Goal: Task Accomplishment & Management: Manage account settings

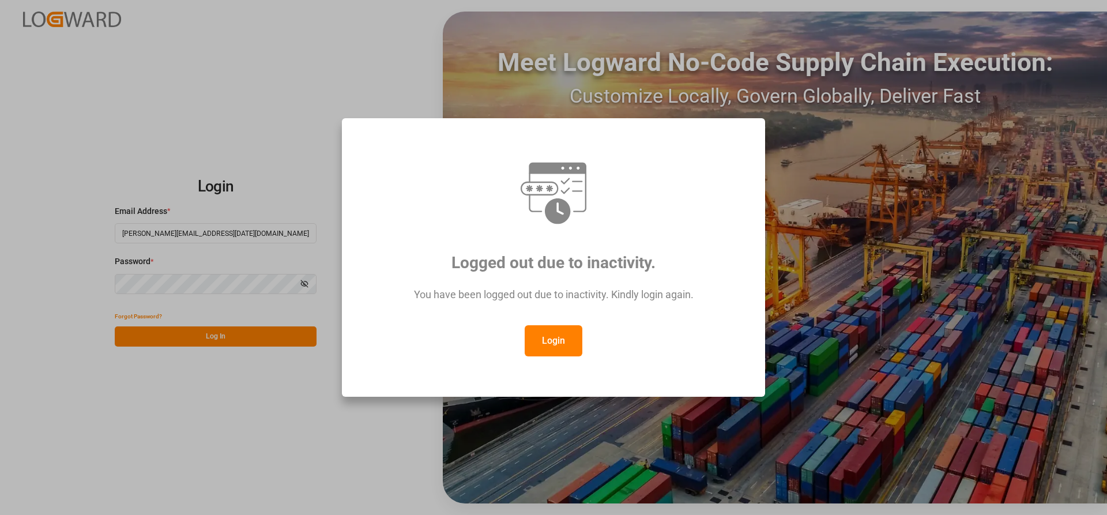
click at [553, 338] on button "Login" at bounding box center [554, 340] width 58 height 31
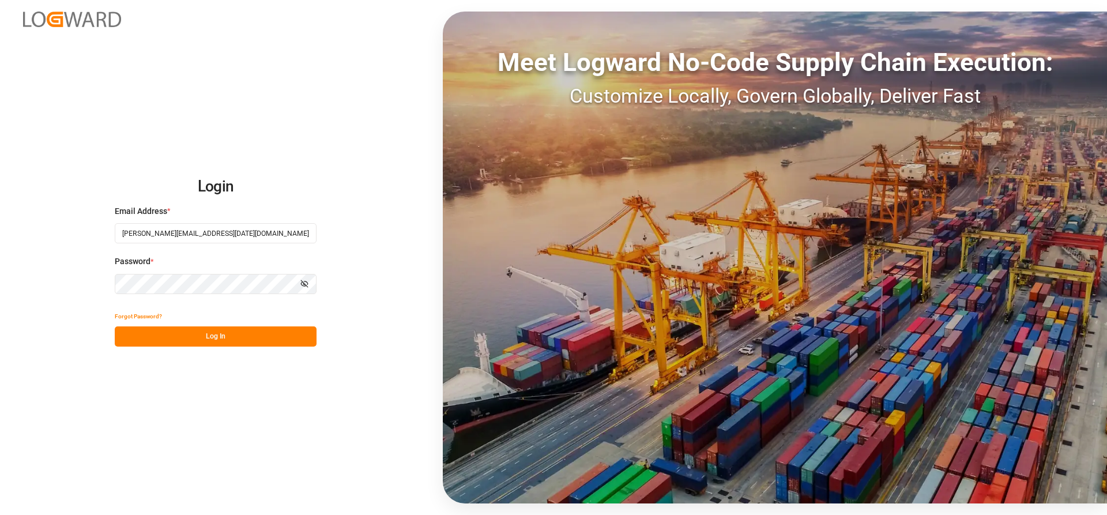
click at [190, 340] on button "Log In" at bounding box center [216, 336] width 202 height 20
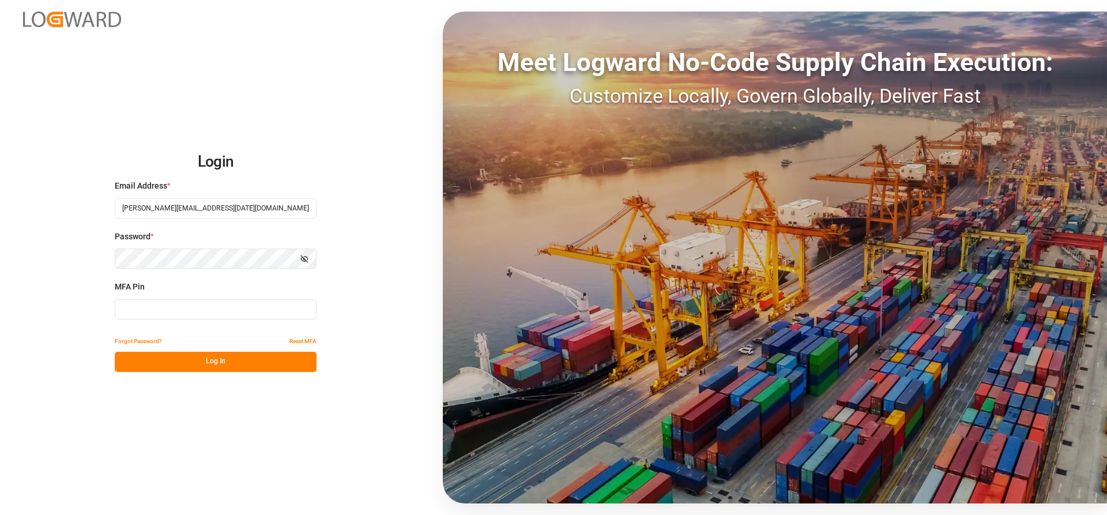
click at [137, 310] on input at bounding box center [216, 309] width 202 height 20
click at [176, 308] on input at bounding box center [216, 309] width 202 height 20
type input "389389"
click at [167, 361] on button "Log In" at bounding box center [216, 362] width 202 height 20
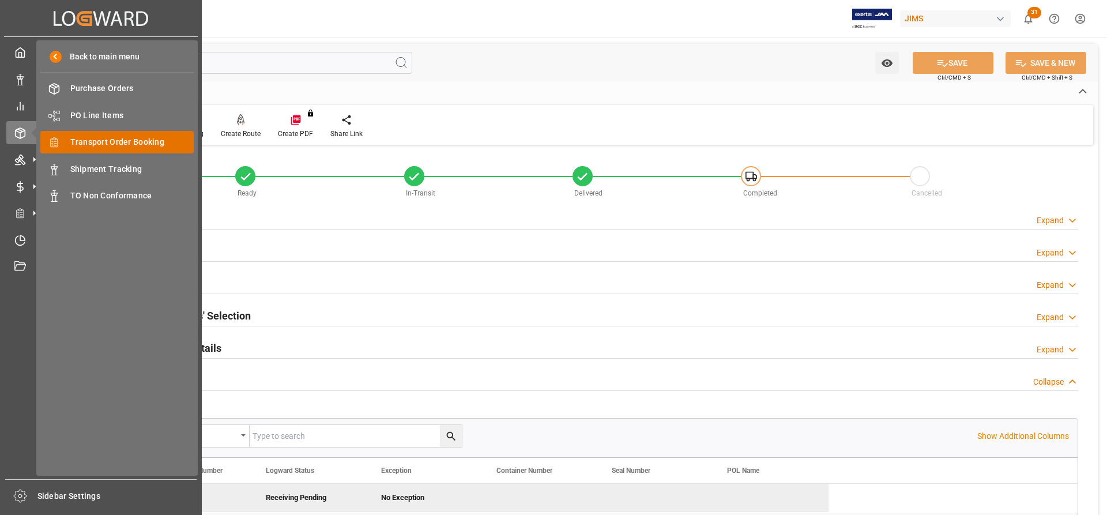
click at [110, 141] on span "Transport Order Booking" at bounding box center [132, 142] width 124 height 12
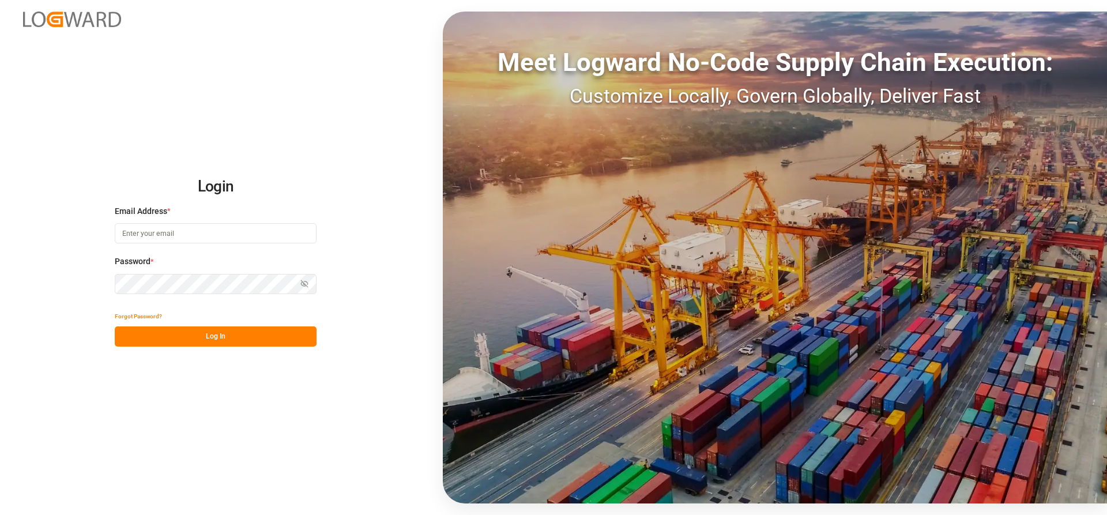
type input "Marie-Noel.wanji@int.jamindustries.com"
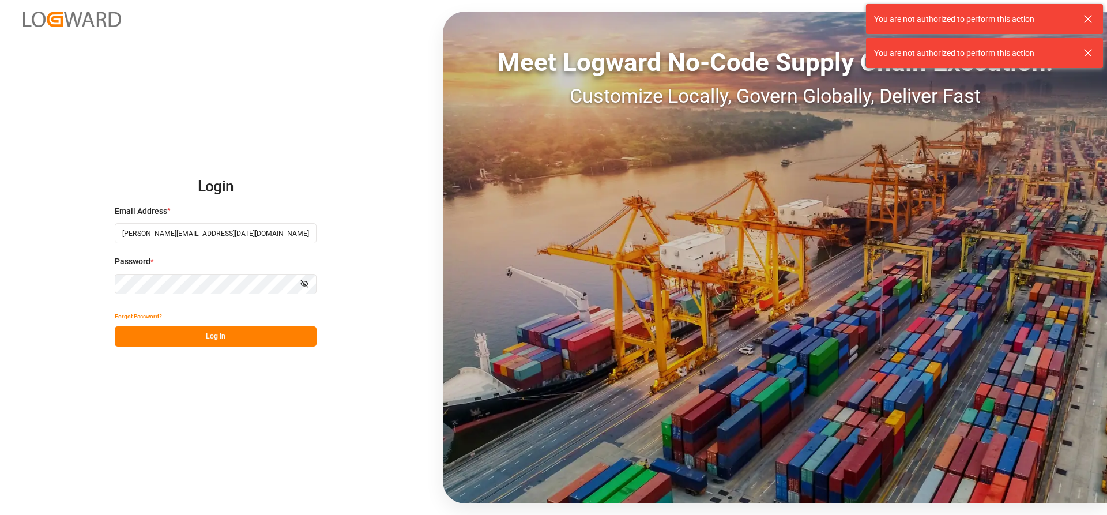
click at [168, 337] on button "Log In" at bounding box center [216, 336] width 202 height 20
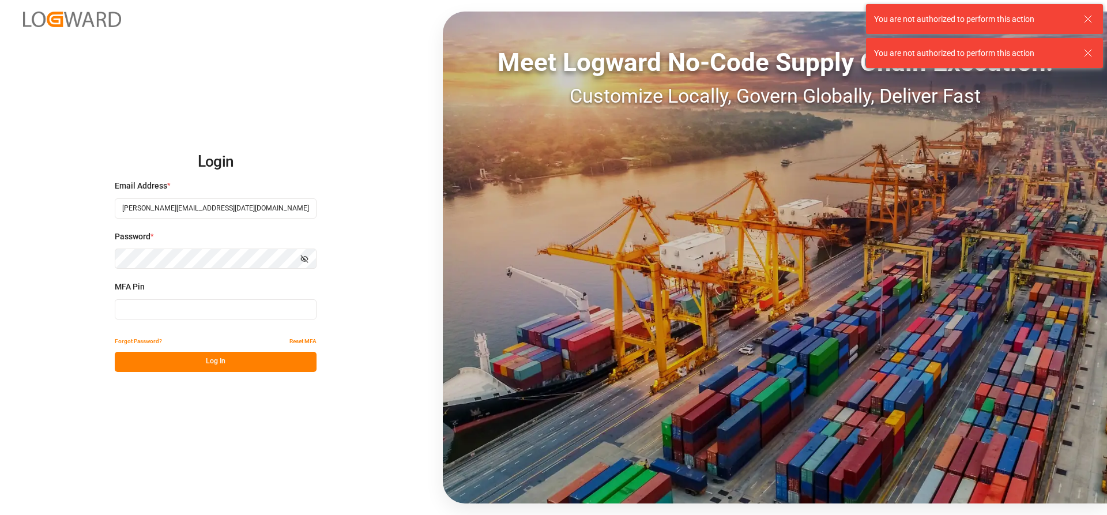
click at [165, 314] on input at bounding box center [216, 309] width 202 height 20
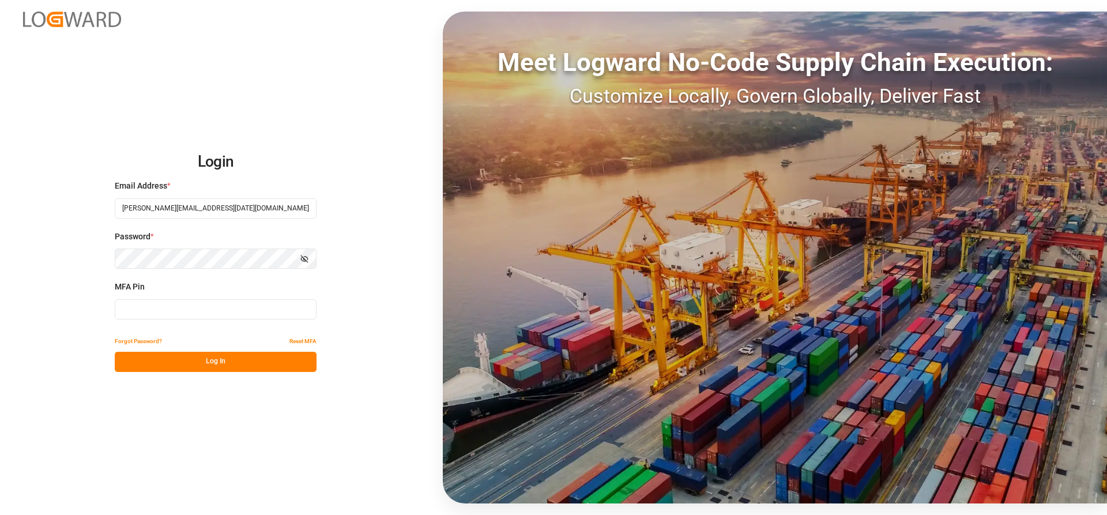
click at [165, 314] on input at bounding box center [216, 309] width 202 height 20
type input "3"
type input "781637"
click at [179, 362] on button "Log In" at bounding box center [216, 362] width 202 height 20
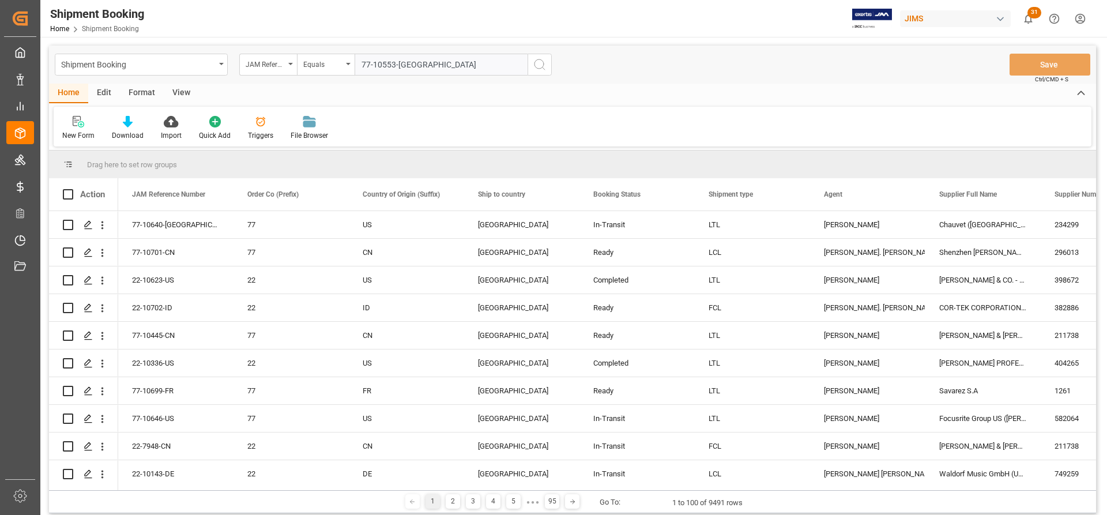
type input "77-10553-[GEOGRAPHIC_DATA]"
click at [553, 69] on div "Shipment Booking JAM Reference Number Equals 77-10553-GB Save Ctrl/CMD + S" at bounding box center [572, 65] width 1047 height 38
click at [542, 69] on icon "search button" at bounding box center [540, 65] width 14 height 14
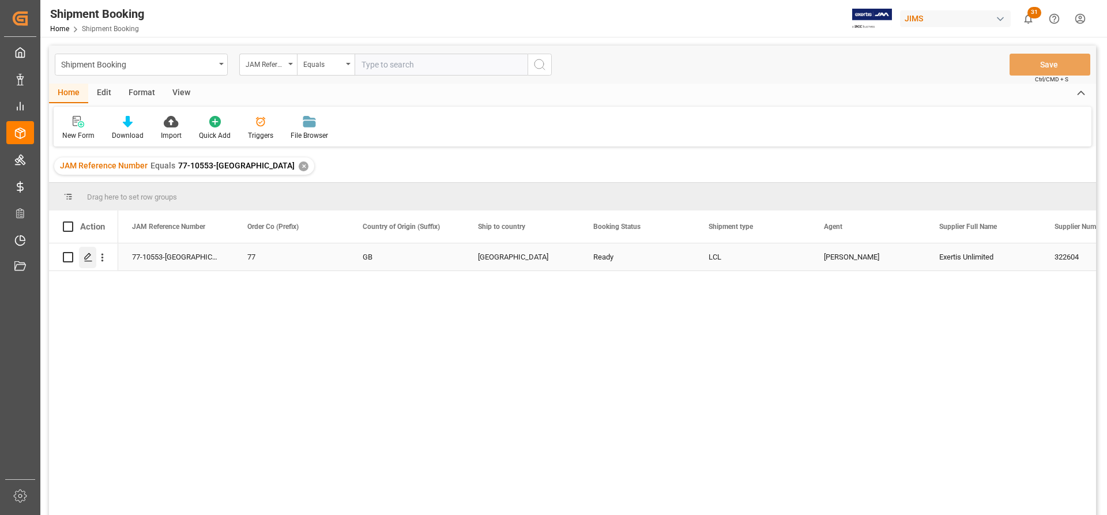
click at [89, 259] on icon "Press SPACE to select this row." at bounding box center [88, 256] width 9 height 9
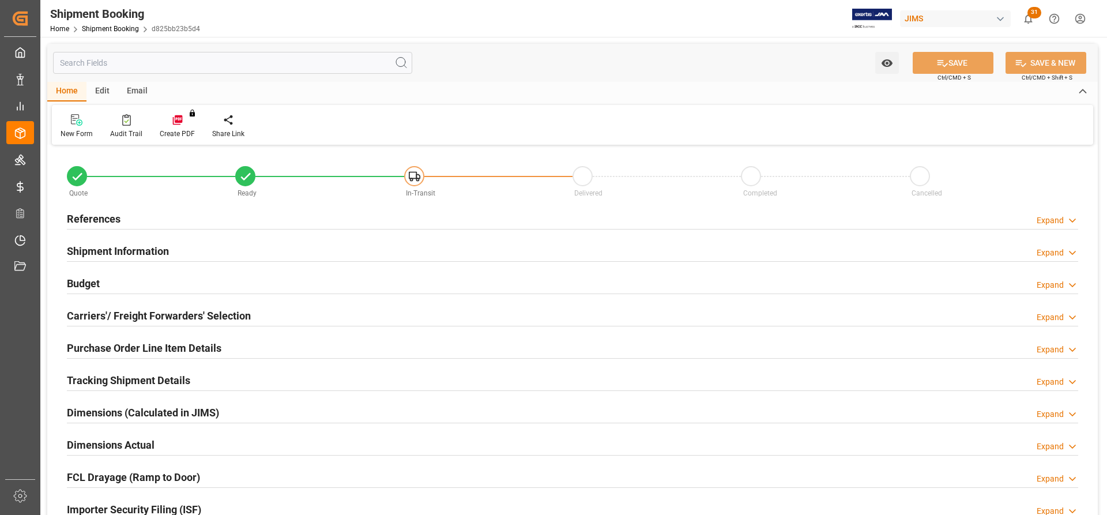
type input "0"
type input "30"
type input "20.08.2025"
click at [90, 217] on h2 "References" at bounding box center [94, 219] width 54 height 16
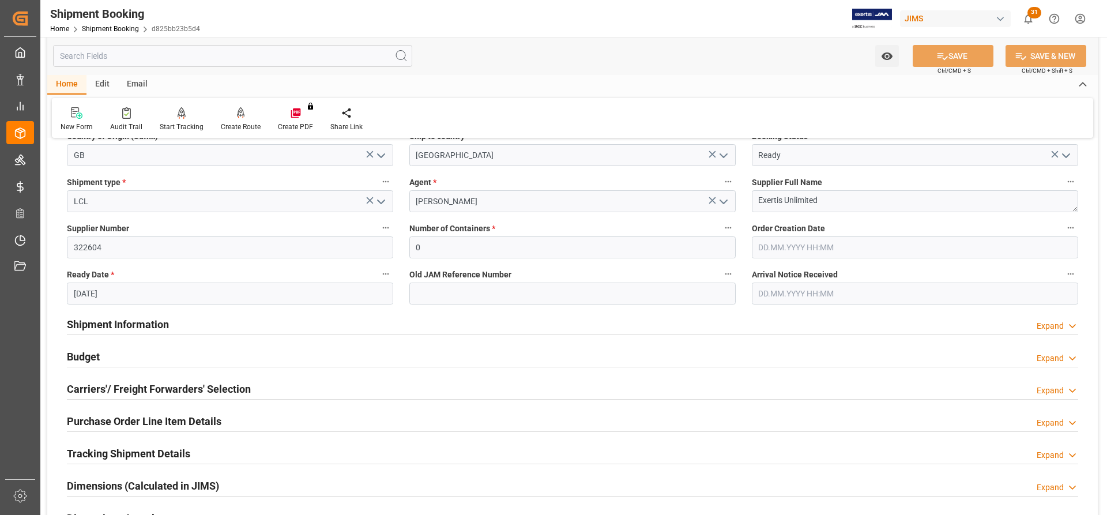
scroll to position [173, 0]
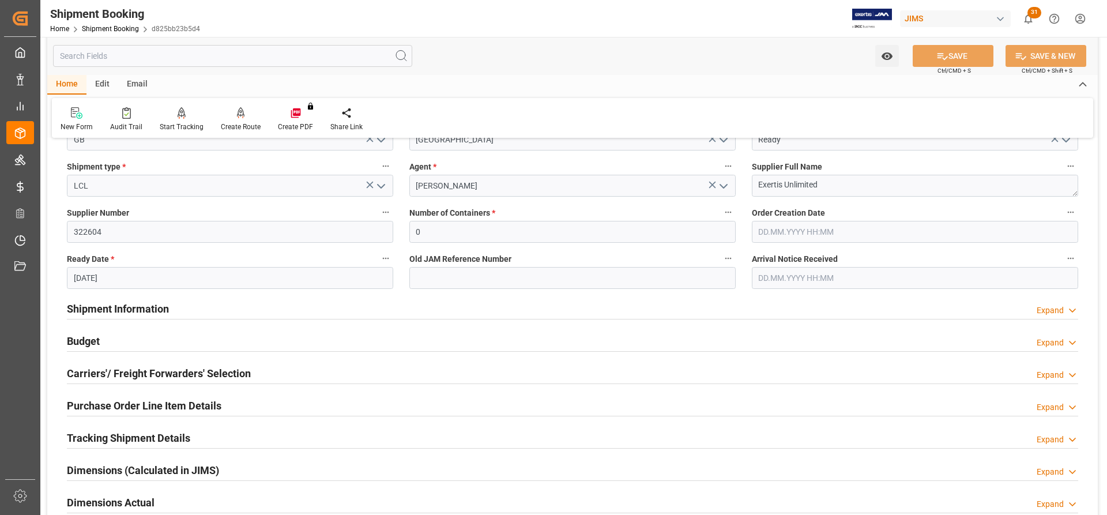
click at [93, 311] on h2 "Shipment Information" at bounding box center [118, 309] width 102 height 16
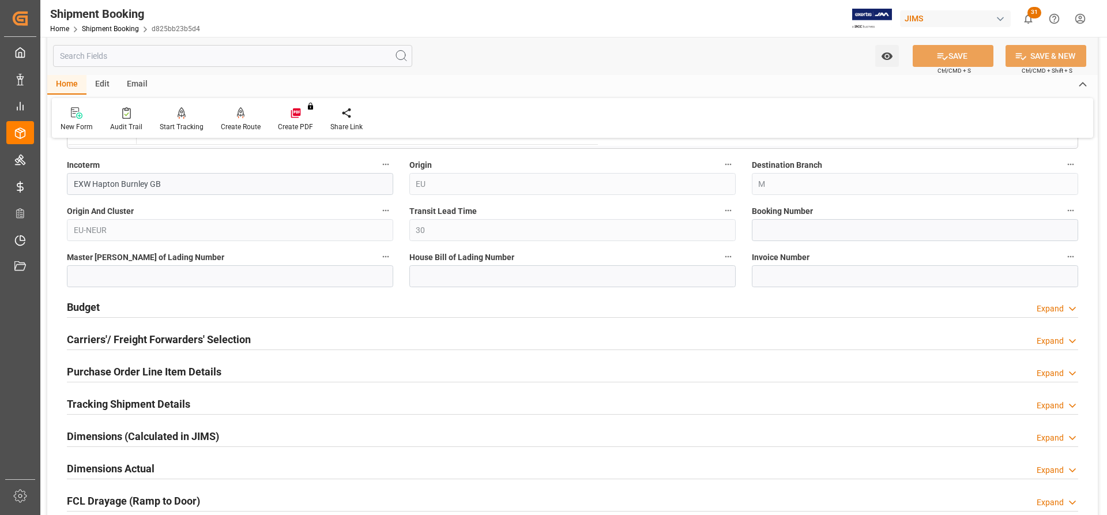
scroll to position [692, 0]
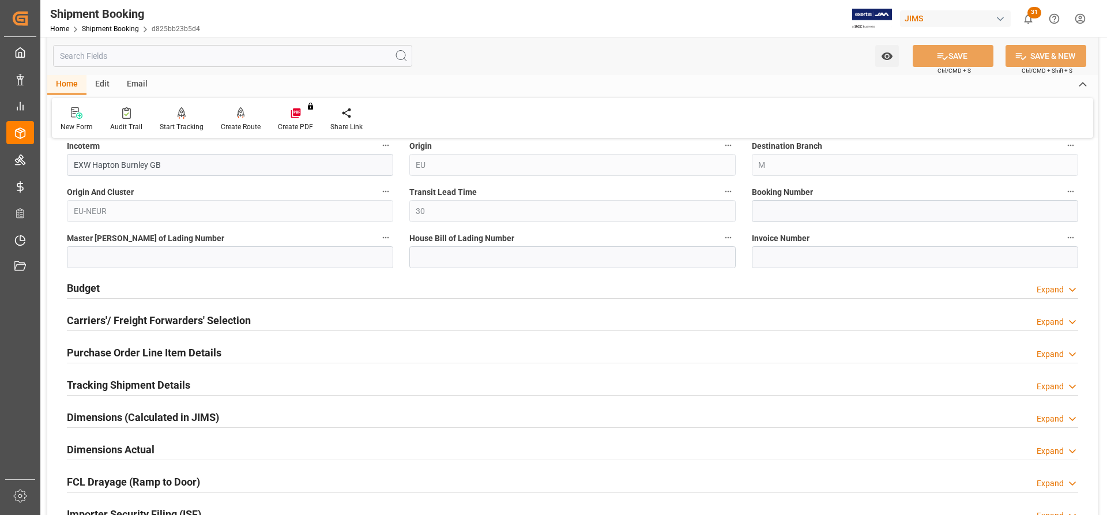
click at [74, 286] on h2 "Budget" at bounding box center [83, 288] width 33 height 16
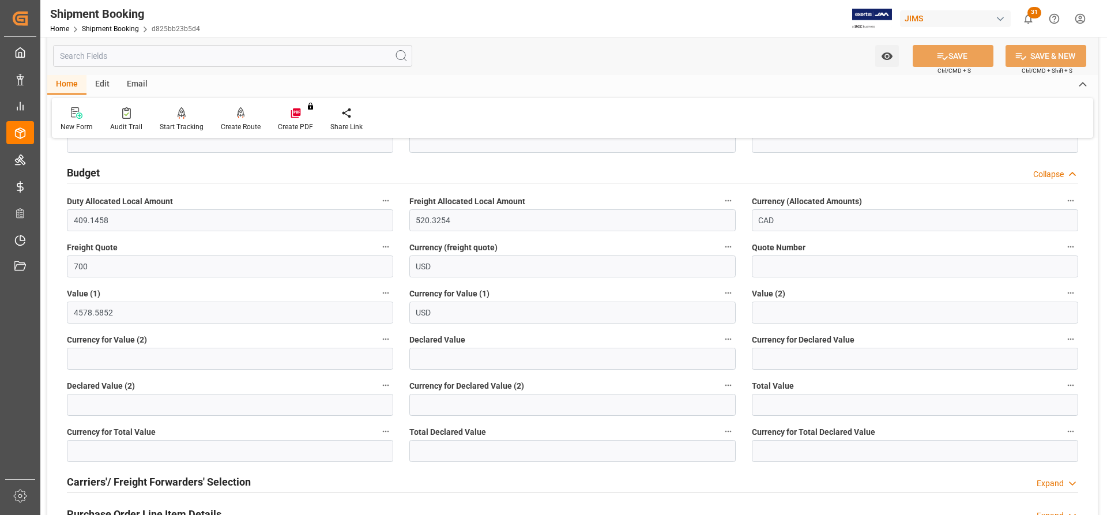
scroll to position [865, 0]
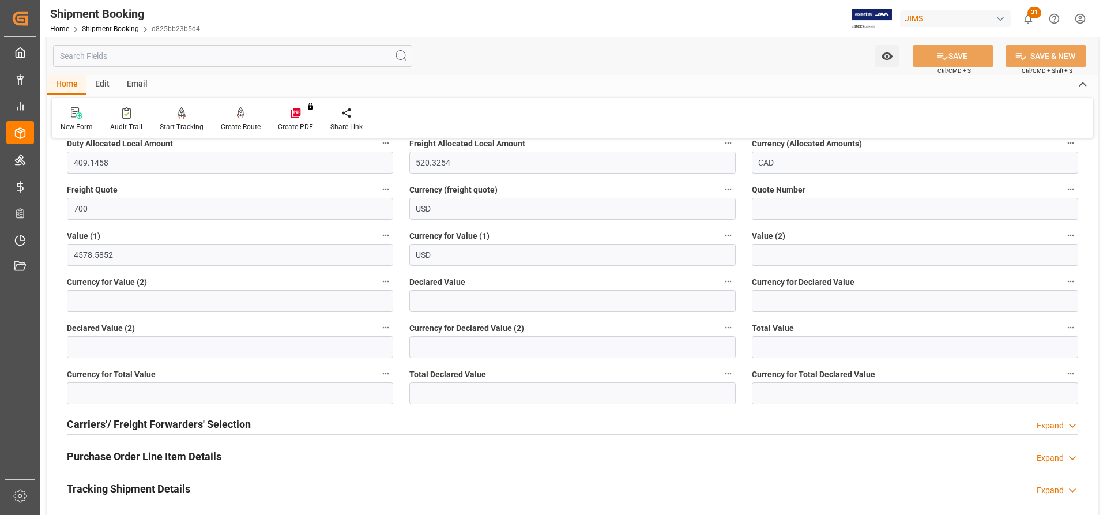
click at [118, 422] on h2 "Carriers'/ Freight Forwarders' Selection" at bounding box center [159, 424] width 184 height 16
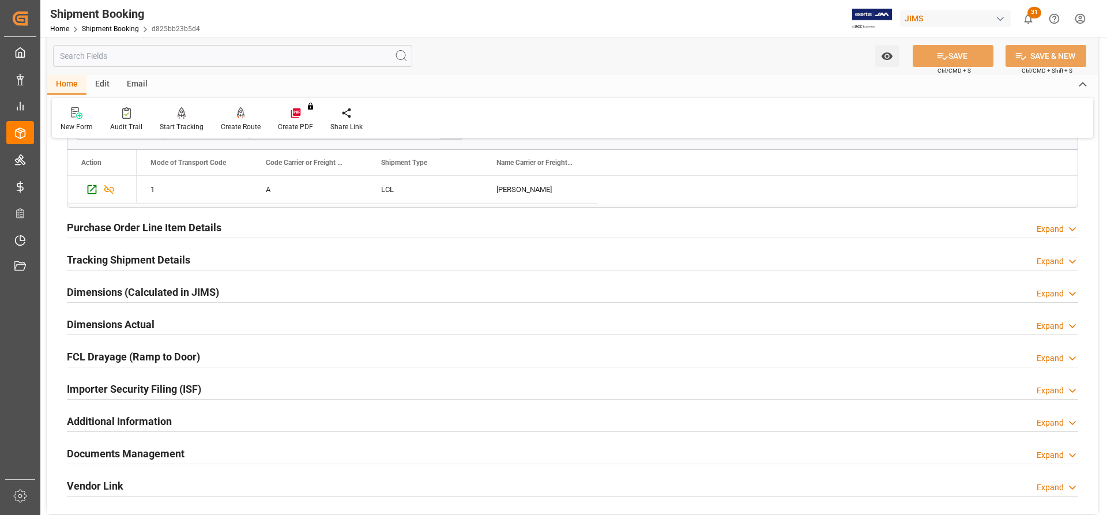
scroll to position [1383, 0]
click at [97, 259] on h2 "Tracking Shipment Details" at bounding box center [128, 258] width 123 height 16
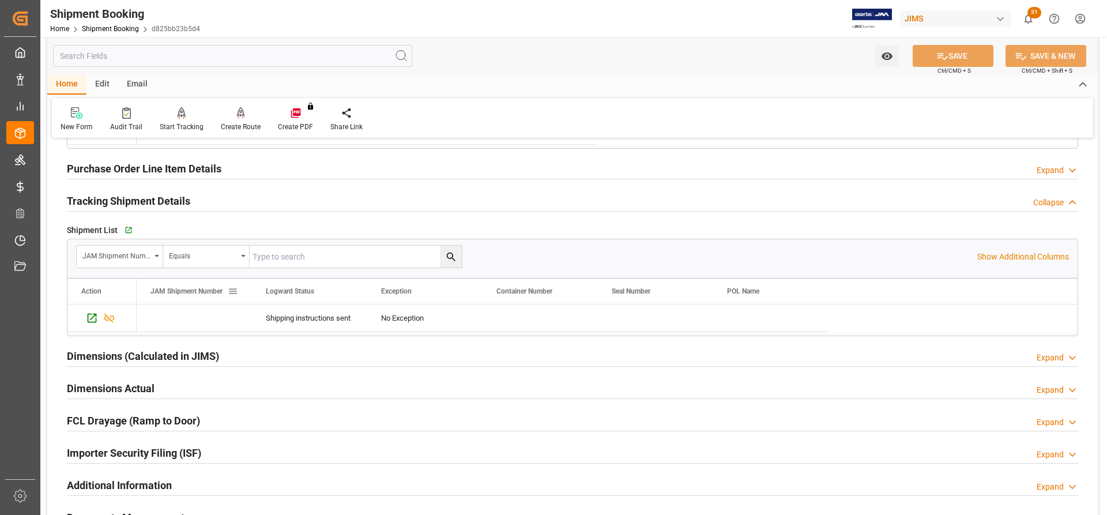
scroll to position [1441, 0]
click at [93, 315] on icon "Press SPACE to select this row." at bounding box center [92, 317] width 12 height 12
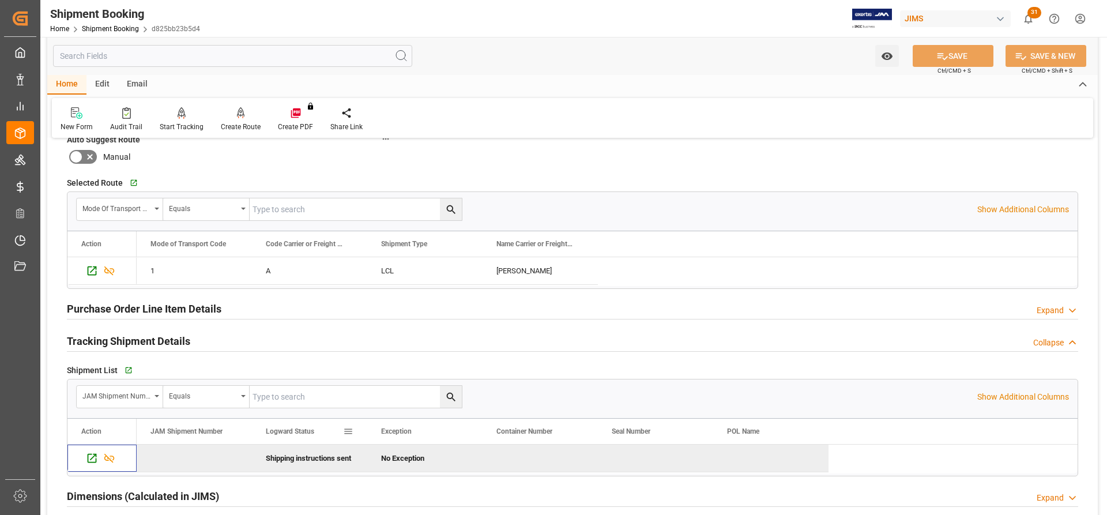
scroll to position [1268, 0]
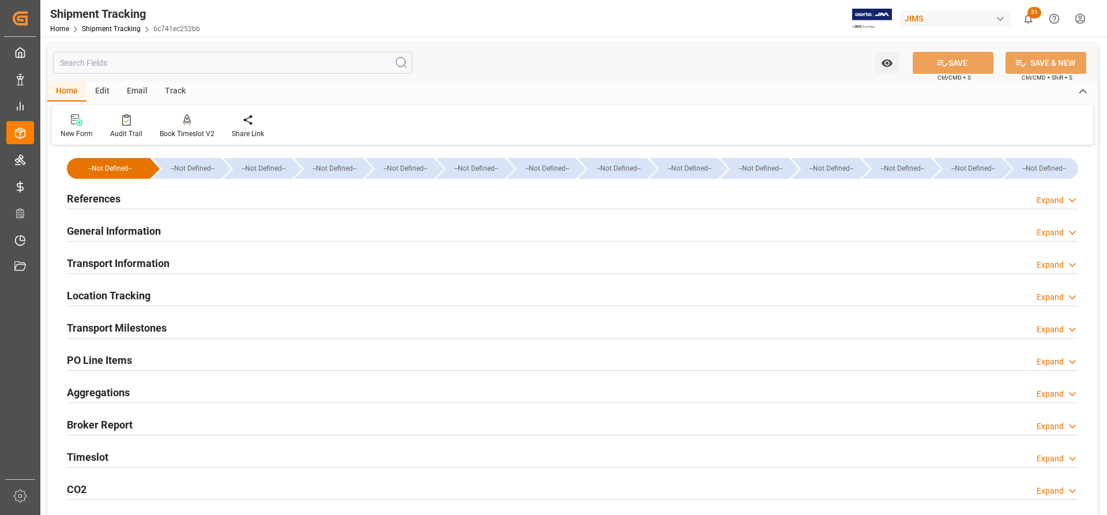
click at [78, 198] on h2 "References" at bounding box center [94, 199] width 54 height 16
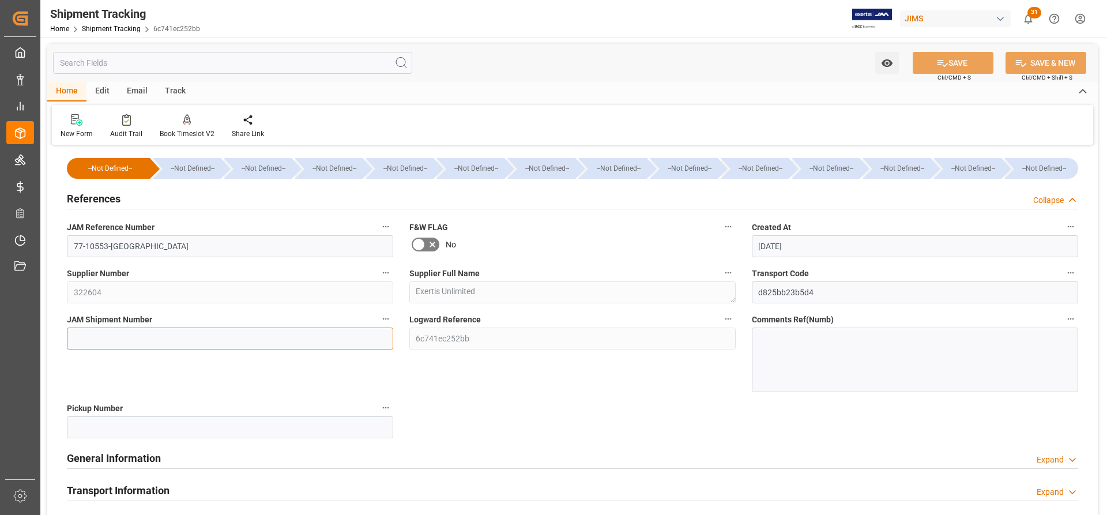
click at [77, 339] on input at bounding box center [230, 338] width 326 height 22
paste input "72693"
type input "72693"
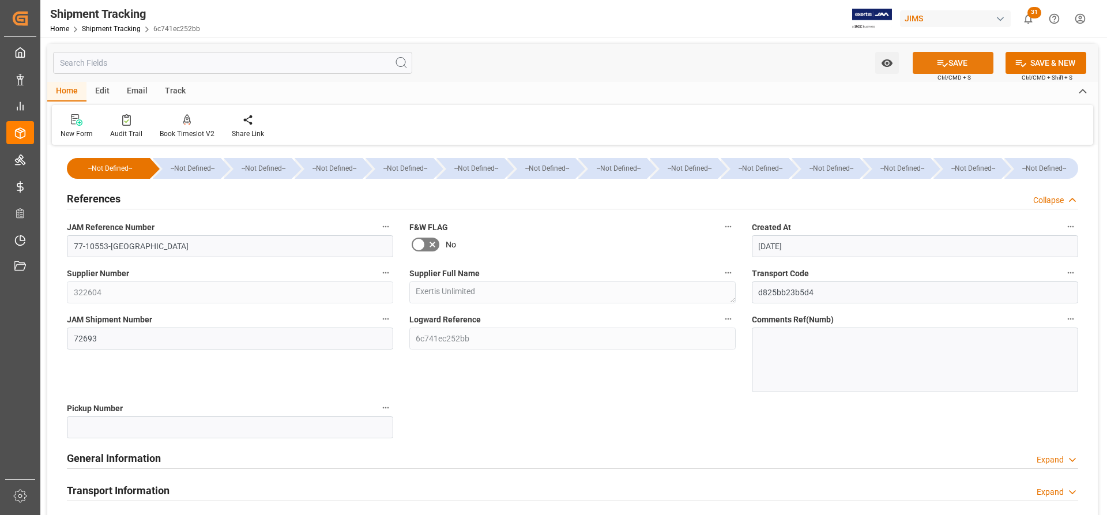
click at [966, 59] on button "SAVE" at bounding box center [952, 63] width 81 height 22
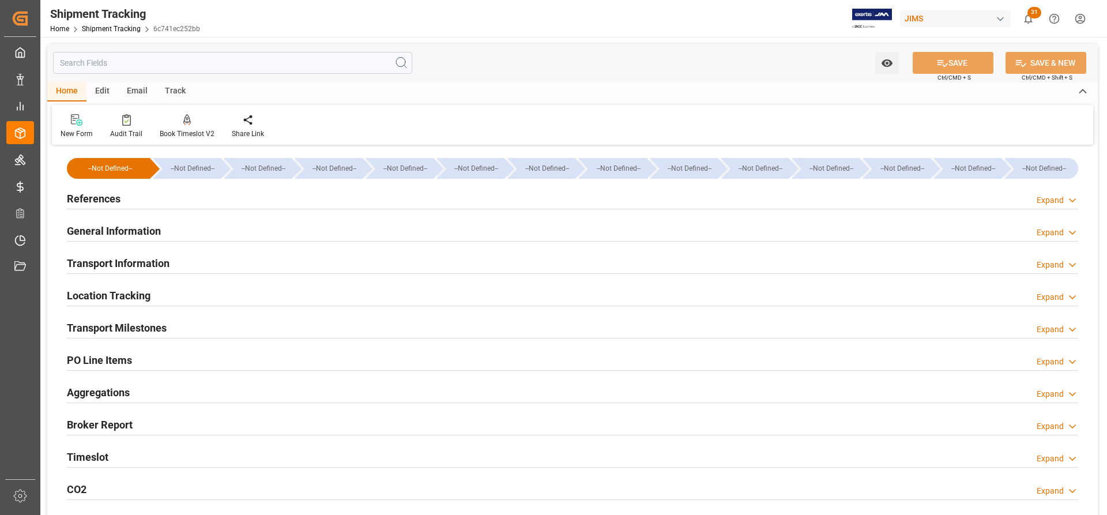
click at [114, 253] on div "Transport Information" at bounding box center [118, 262] width 103 height 22
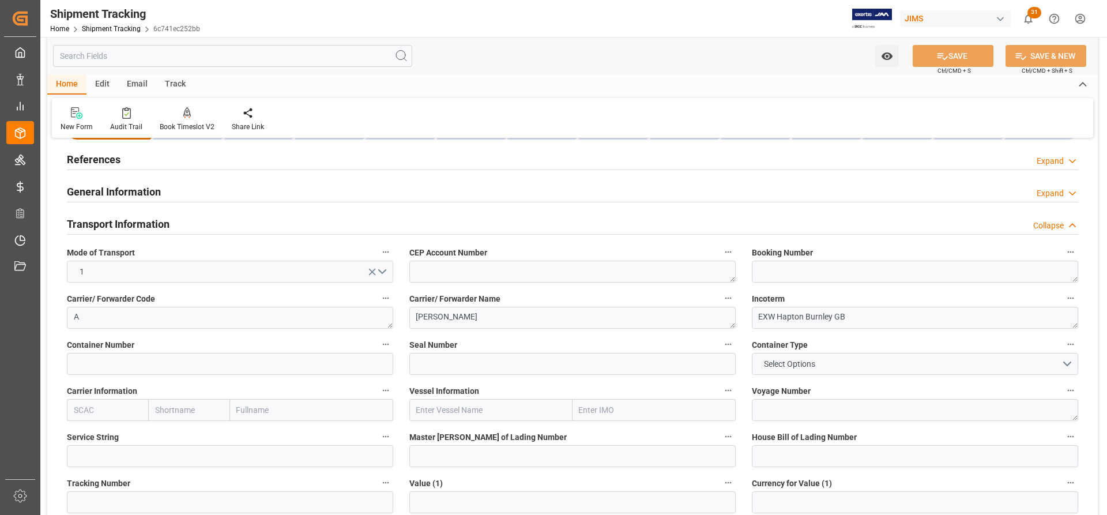
scroll to position [115, 0]
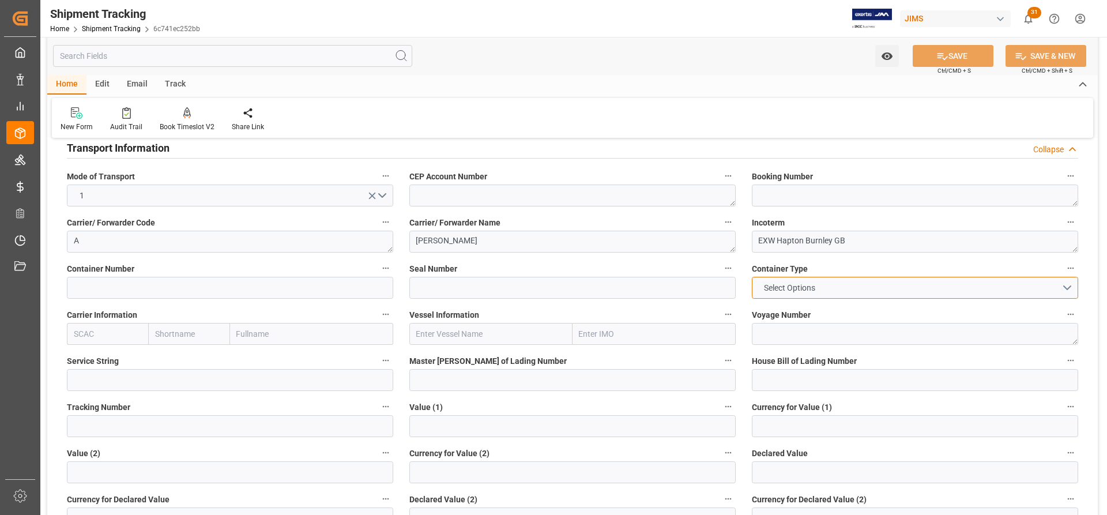
click at [851, 291] on button "Select Options" at bounding box center [915, 288] width 326 height 22
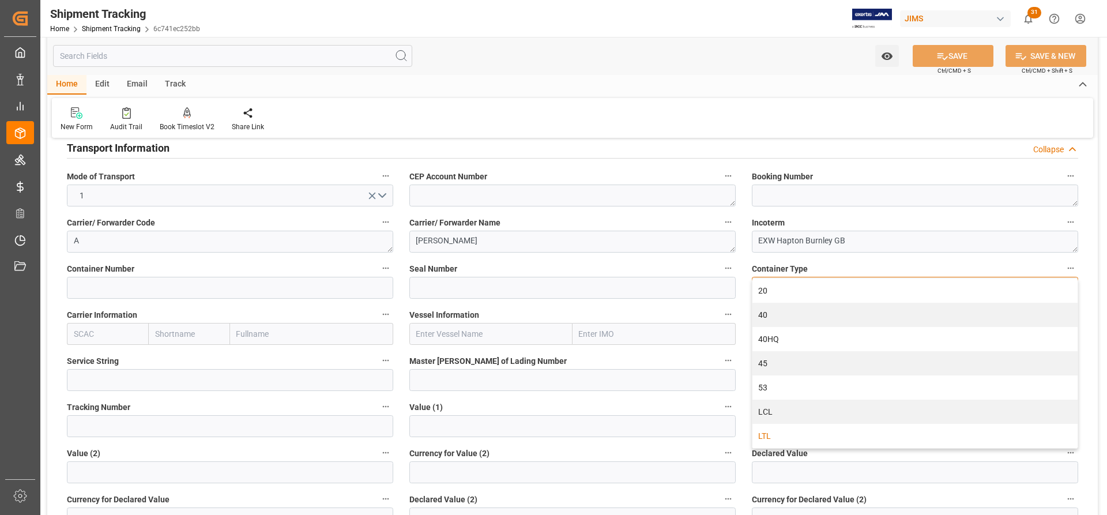
click at [773, 438] on div "LTL" at bounding box center [914, 436] width 325 height 24
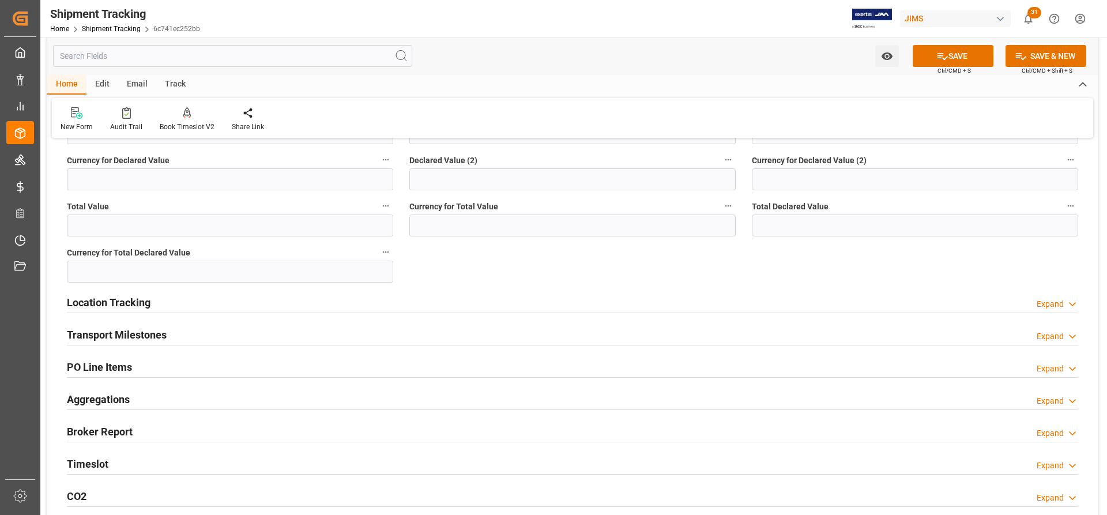
scroll to position [461, 0]
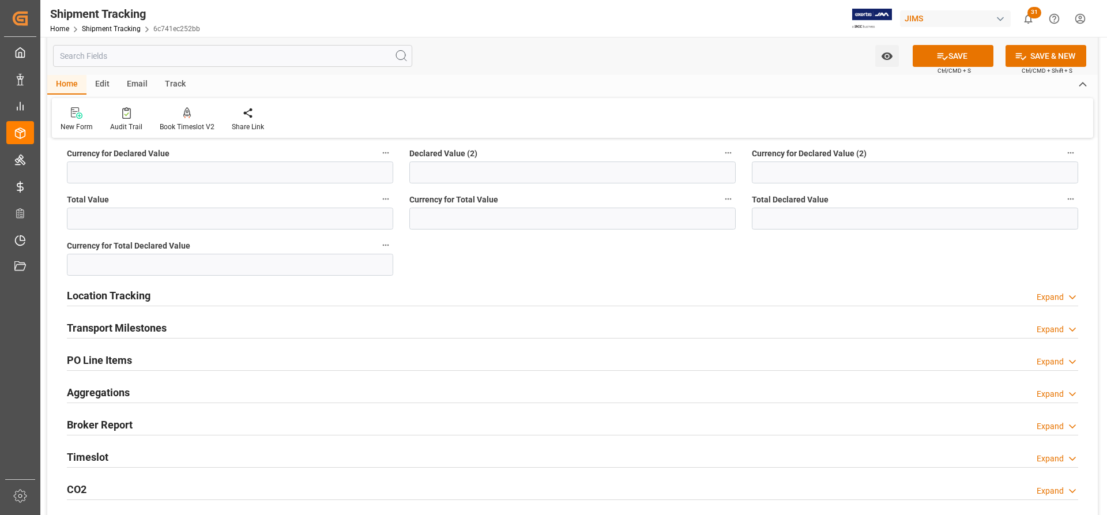
click at [115, 327] on h2 "Transport Milestones" at bounding box center [117, 328] width 100 height 16
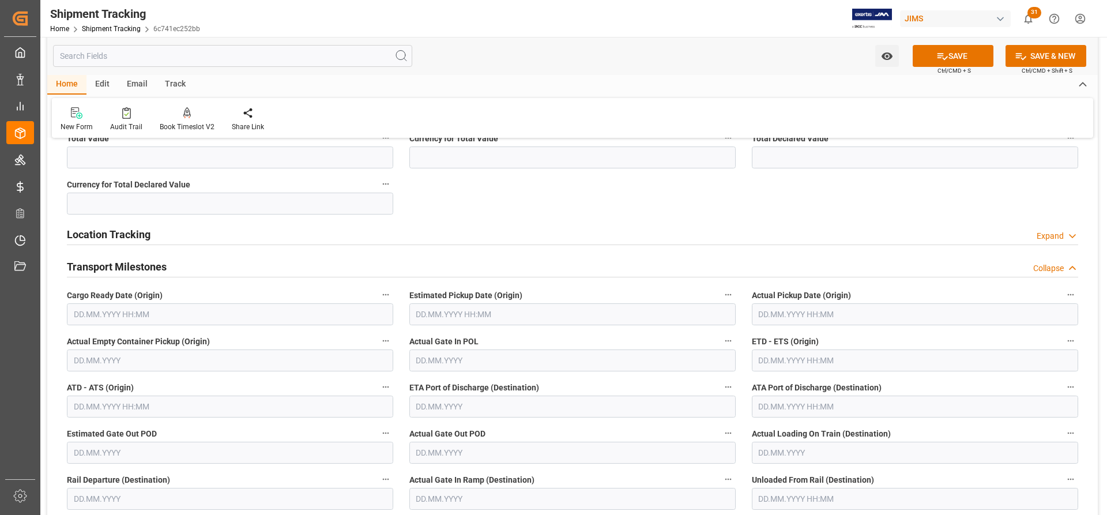
scroll to position [519, 0]
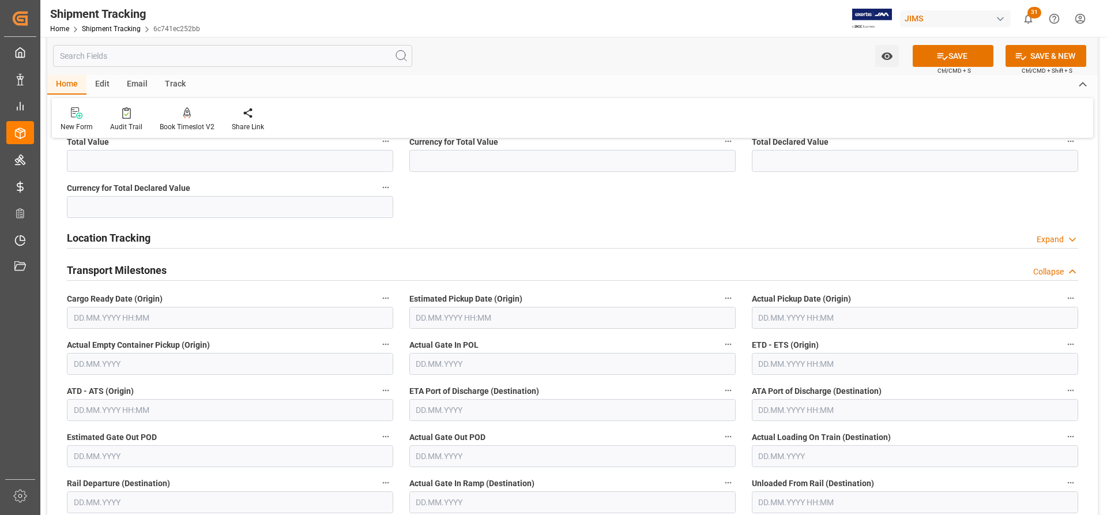
click at [149, 321] on input "text" at bounding box center [230, 318] width 326 height 22
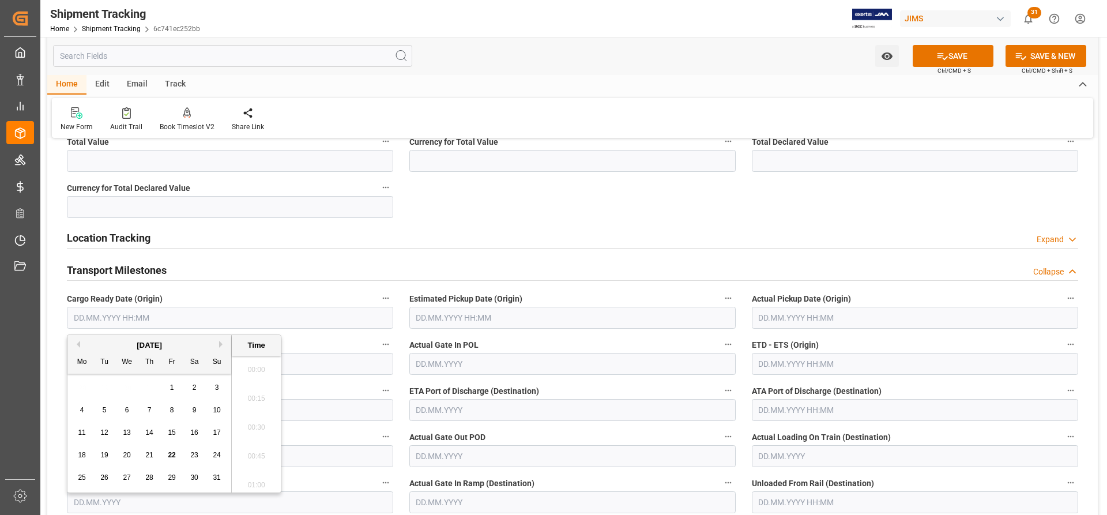
scroll to position [1618, 0]
click at [124, 454] on span "20" at bounding box center [126, 455] width 7 height 8
type input "[DATE] 00:00"
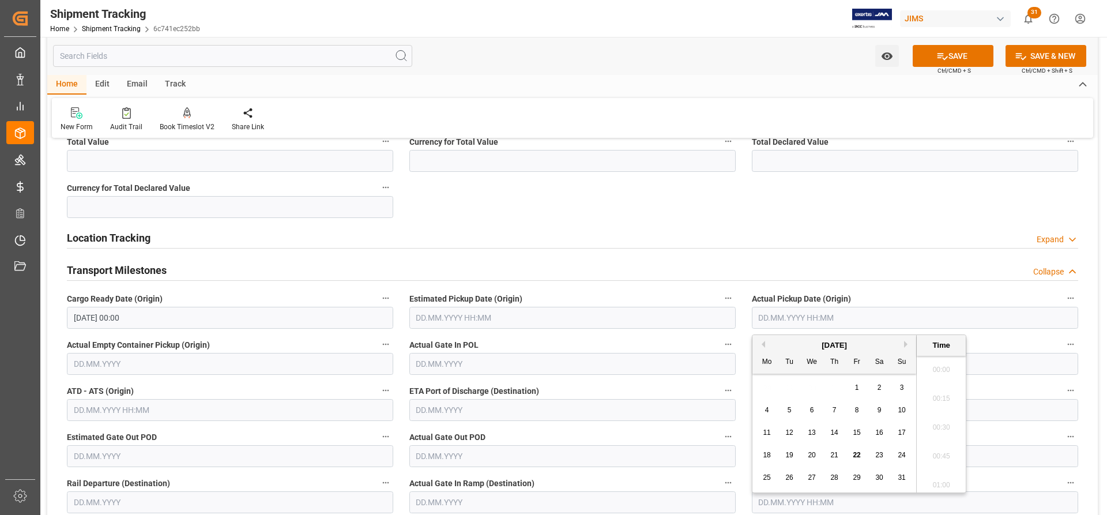
click at [772, 318] on input "text" at bounding box center [915, 318] width 326 height 22
click at [808, 455] on span "20" at bounding box center [811, 455] width 7 height 8
type input "[DATE] 00:00"
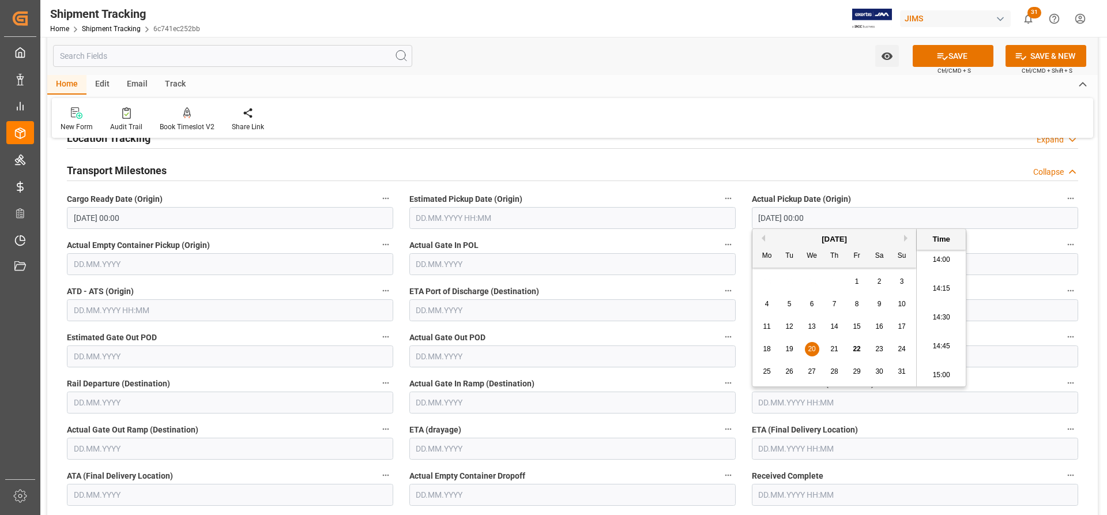
scroll to position [634, 0]
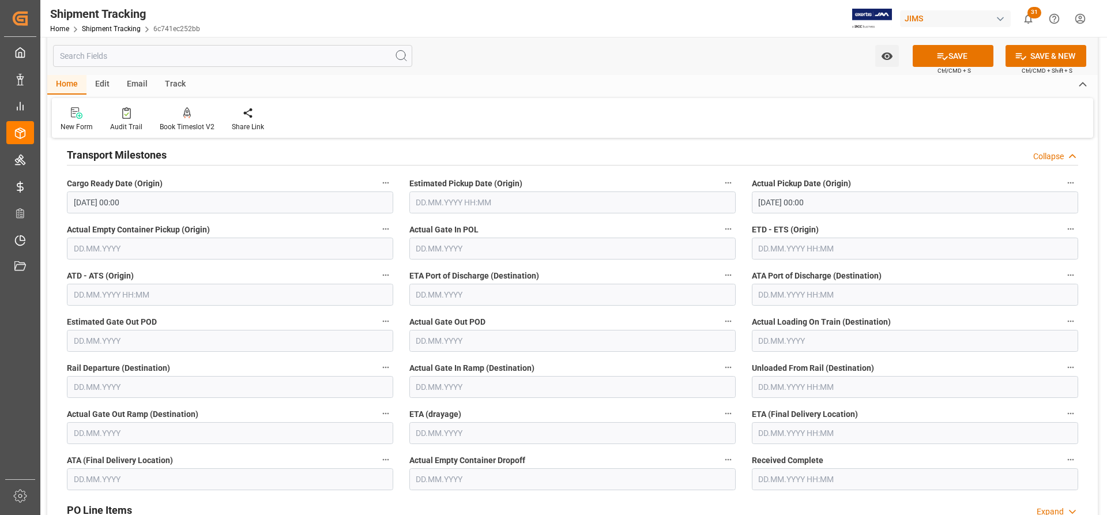
click at [614, 224] on label "Actual Gate In POL" at bounding box center [572, 229] width 326 height 16
click at [721, 224] on button "Actual Gate In POL" at bounding box center [728, 228] width 15 height 15
click at [824, 255] on div at bounding box center [553, 257] width 1107 height 515
click at [795, 248] on input "text" at bounding box center [915, 248] width 326 height 22
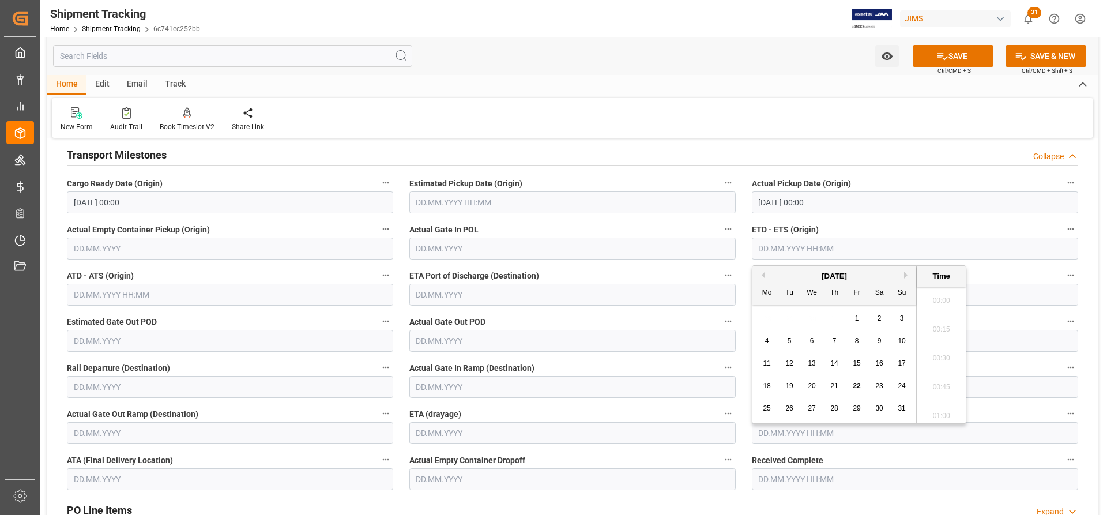
scroll to position [1618, 0]
click at [812, 387] on span "20" at bounding box center [811, 386] width 7 height 8
type input "[DATE] 00:00"
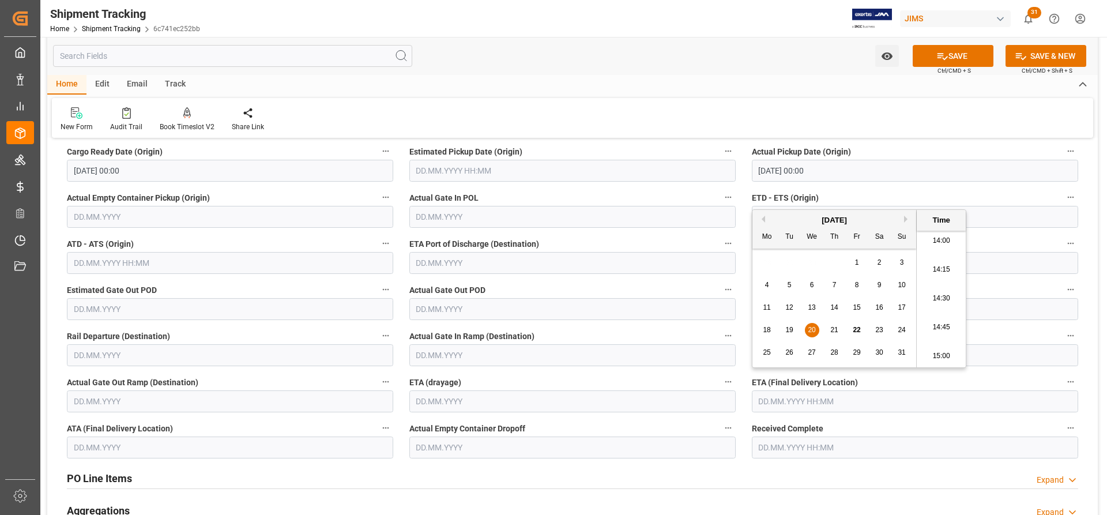
scroll to position [692, 0]
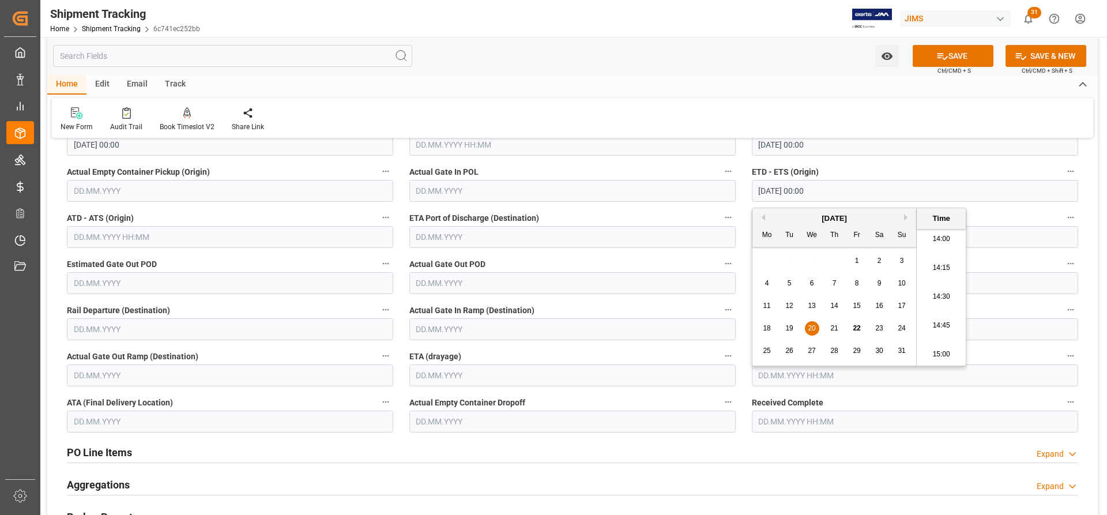
click at [857, 460] on div "PO Line Items Expand" at bounding box center [572, 451] width 1011 height 22
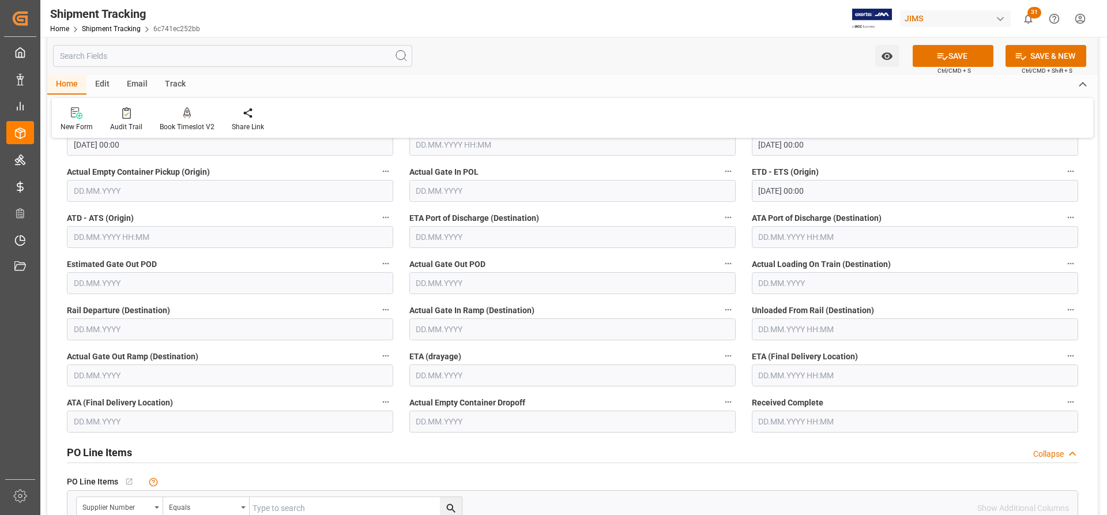
click at [770, 378] on input "text" at bounding box center [915, 375] width 326 height 22
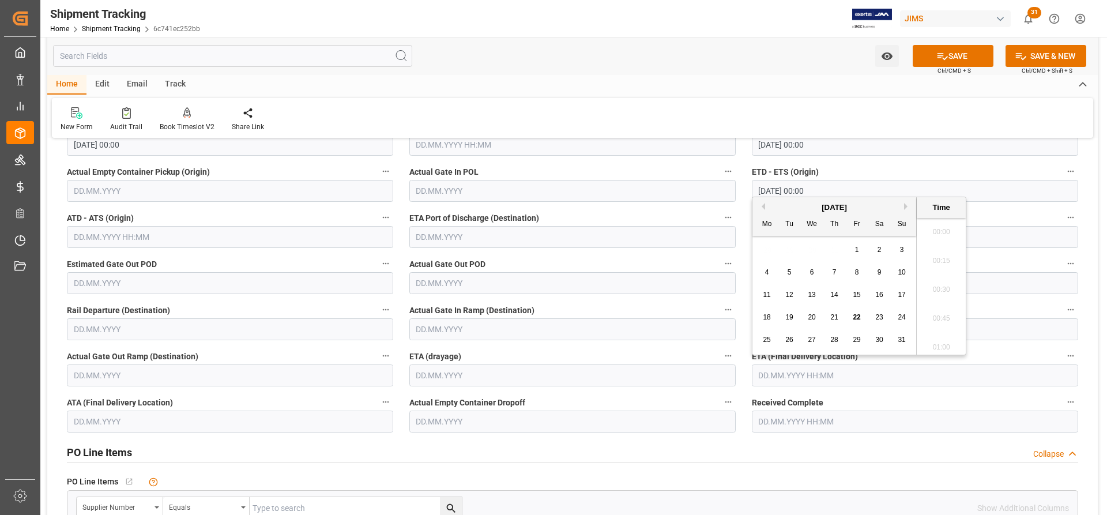
scroll to position [1618, 0]
click at [906, 206] on button "Next Month" at bounding box center [907, 206] width 7 height 7
click at [858, 251] on span "5" at bounding box center [857, 250] width 4 height 8
click at [857, 273] on span "12" at bounding box center [856, 272] width 7 height 8
type input "[DATE] 00:00"
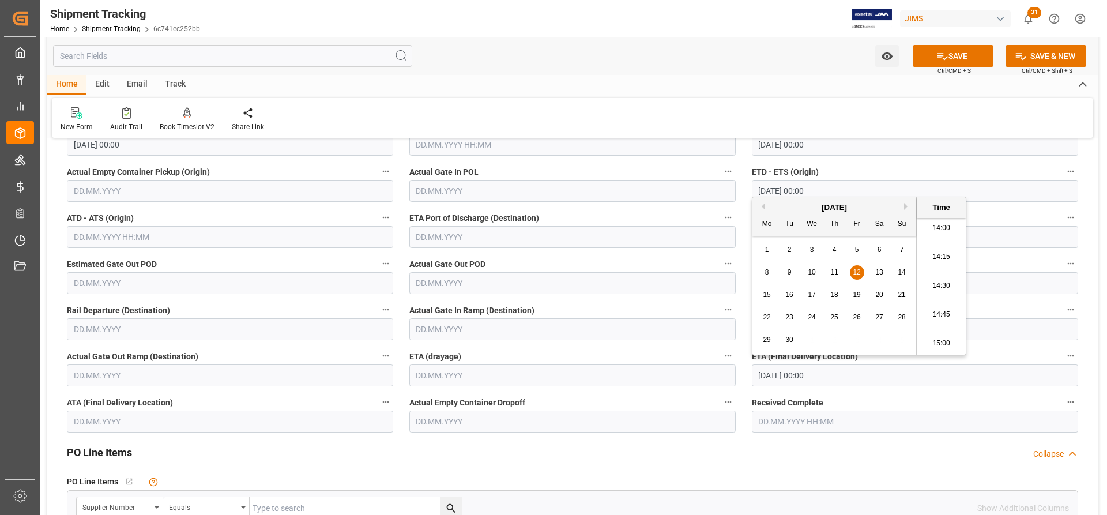
click at [786, 456] on div "PO Line Items Collapse" at bounding box center [572, 451] width 1011 height 22
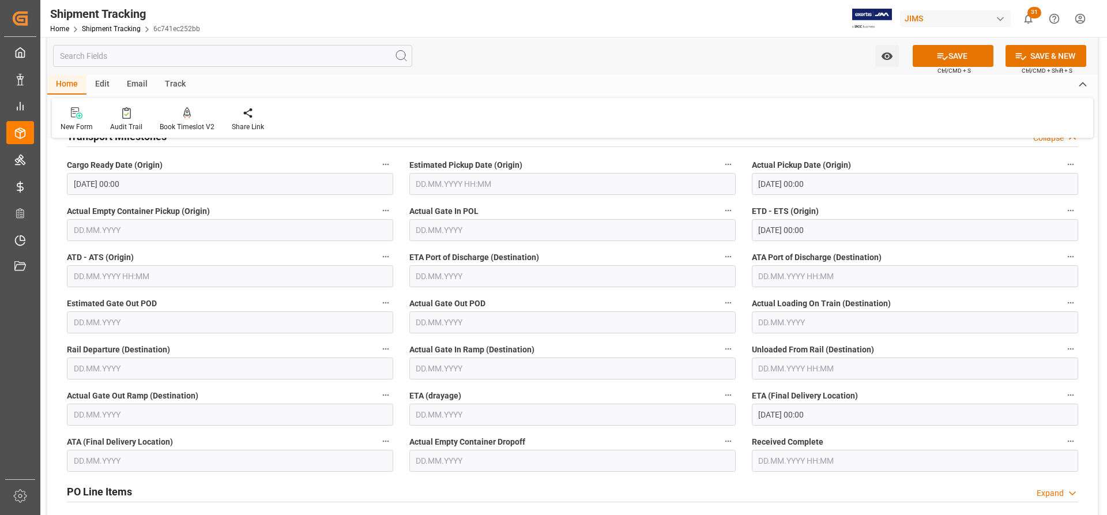
scroll to position [634, 0]
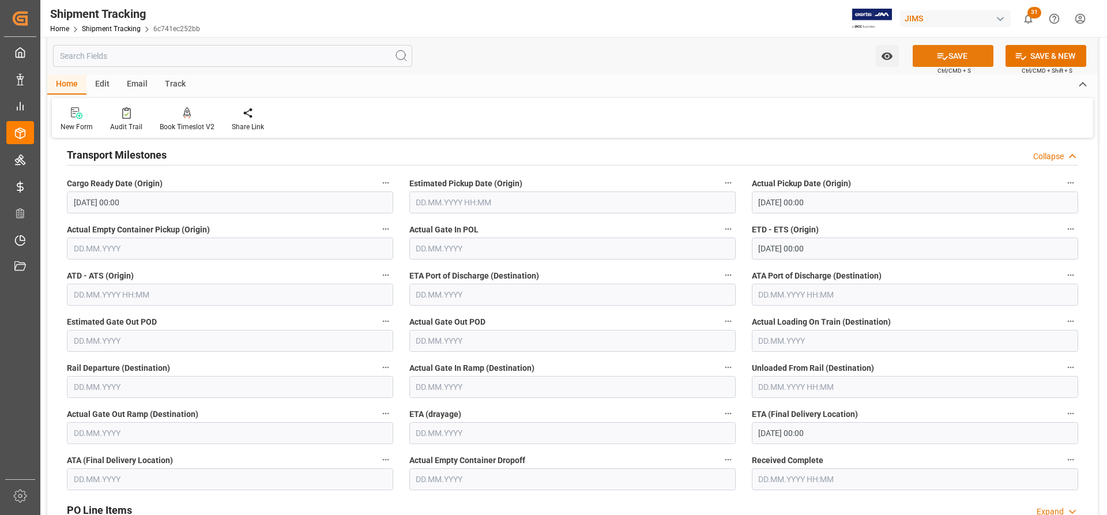
click at [960, 55] on button "SAVE" at bounding box center [952, 56] width 81 height 22
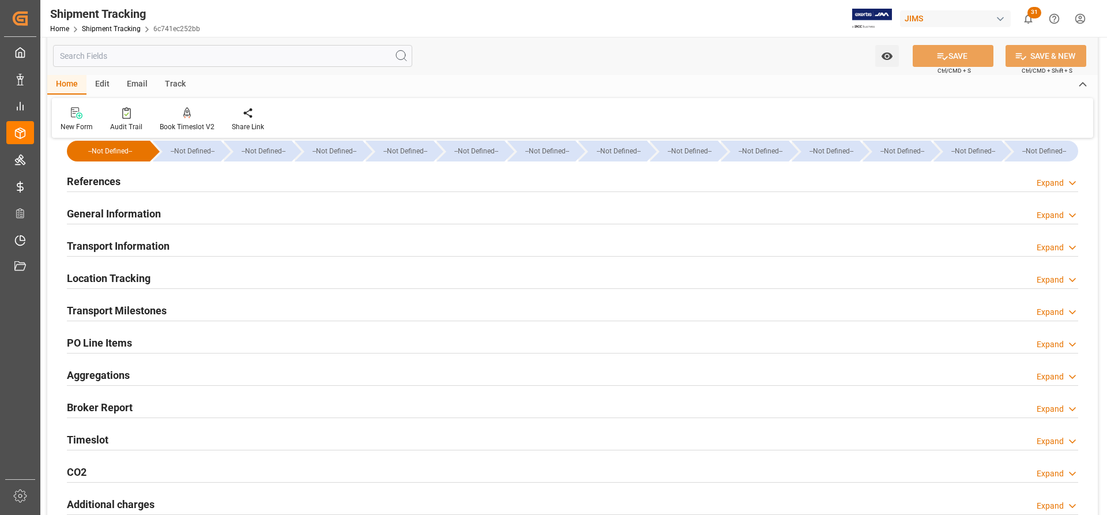
scroll to position [0, 0]
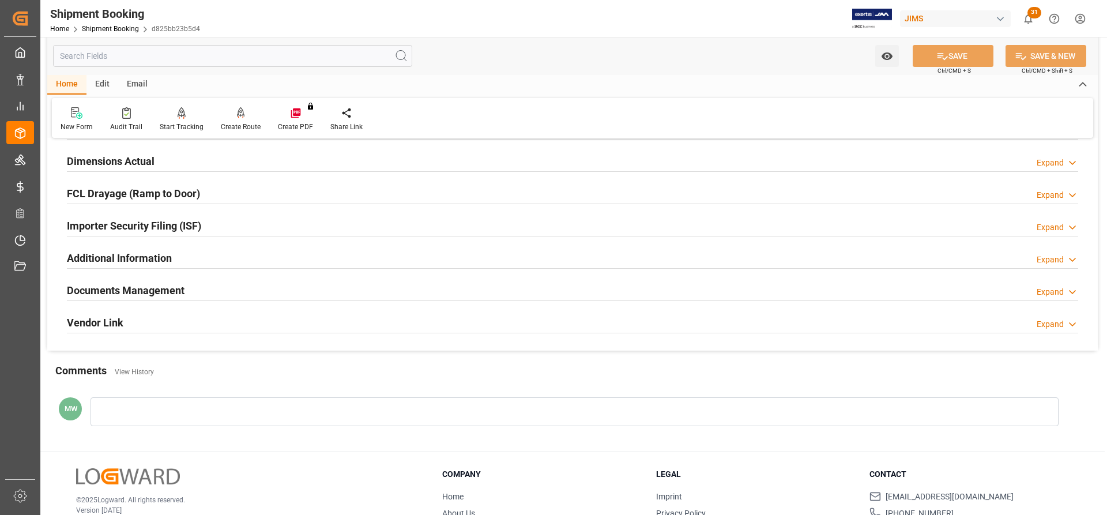
scroll to position [288, 0]
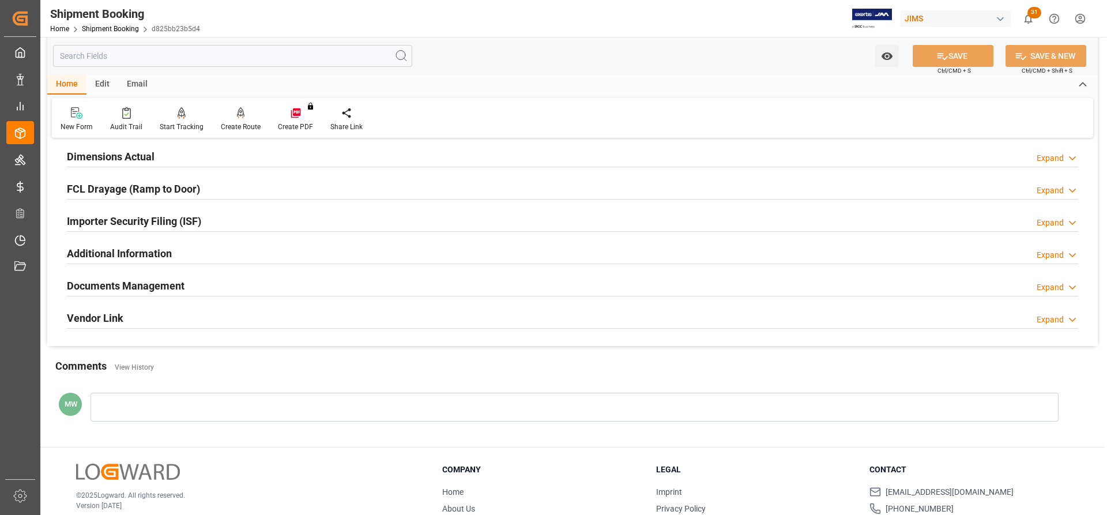
click at [128, 278] on h2 "Documents Management" at bounding box center [126, 286] width 118 height 16
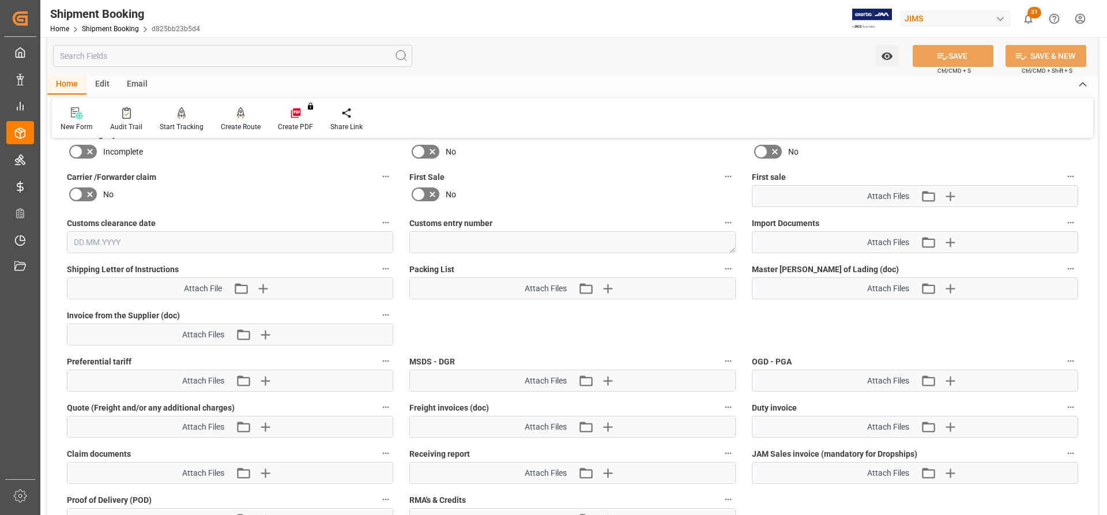
scroll to position [576, 0]
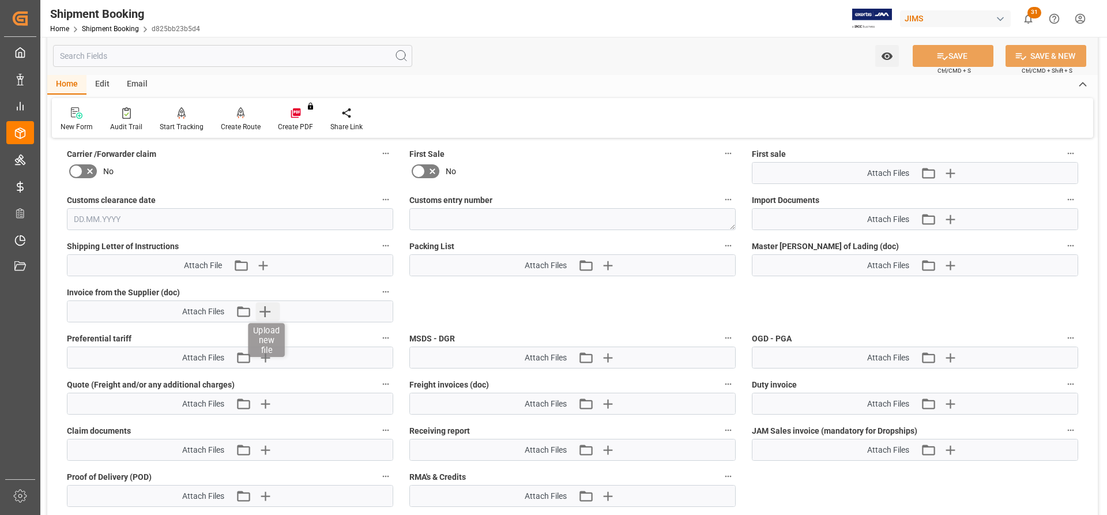
click at [261, 314] on icon "button" at bounding box center [264, 311] width 18 height 18
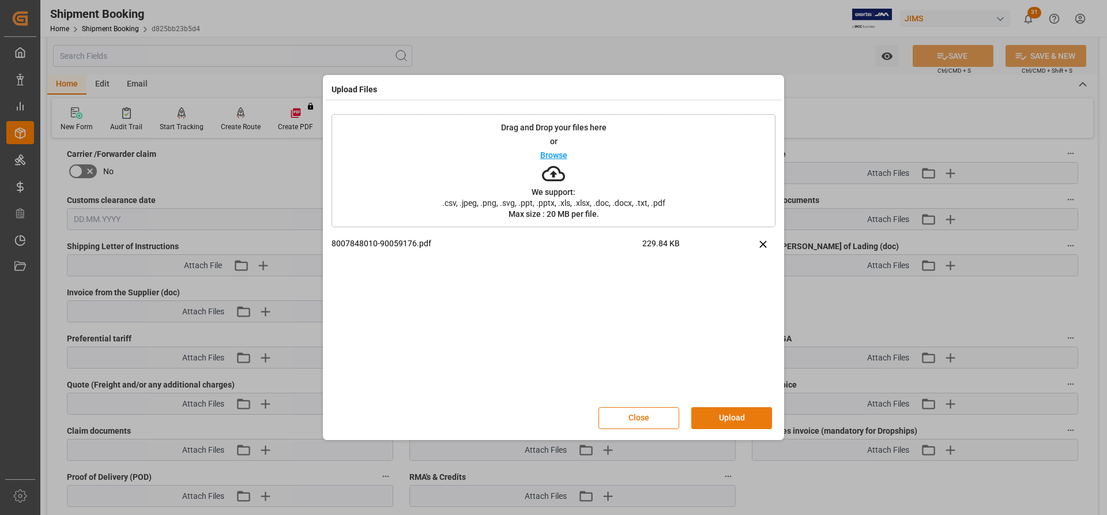
click at [730, 414] on button "Upload" at bounding box center [731, 418] width 81 height 22
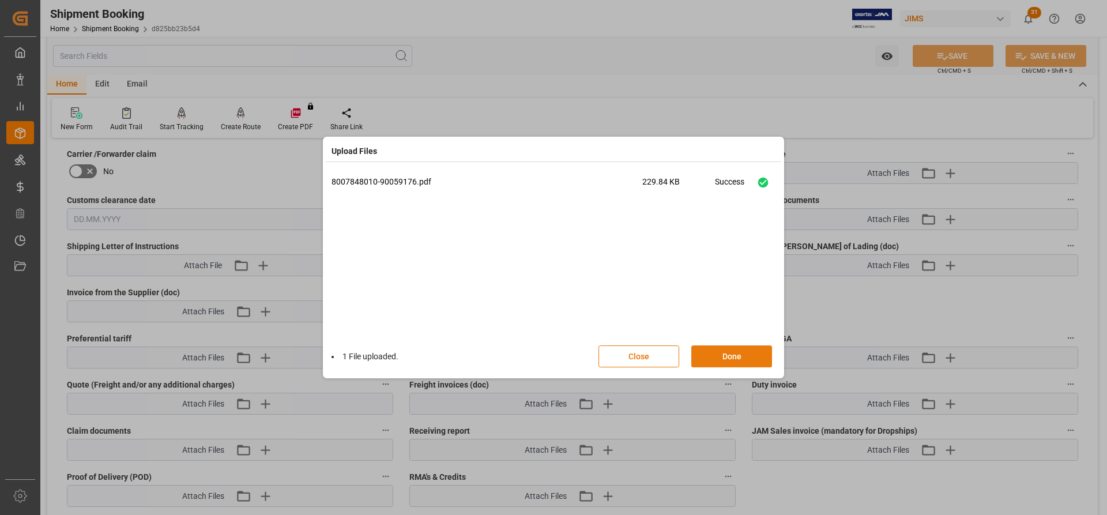
click at [714, 359] on button "Done" at bounding box center [731, 356] width 81 height 22
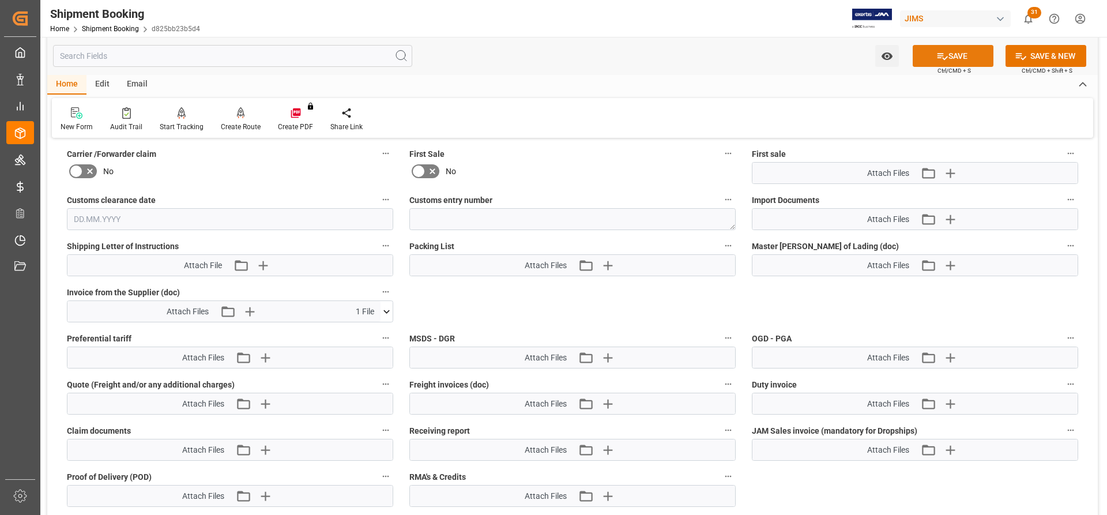
click at [968, 54] on button "SAVE" at bounding box center [952, 56] width 81 height 22
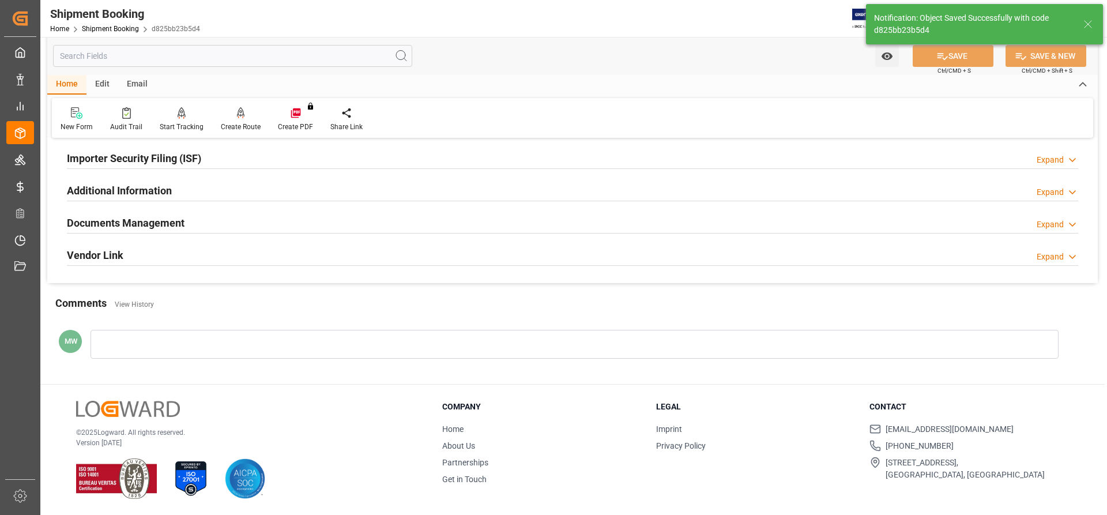
scroll to position [80, 0]
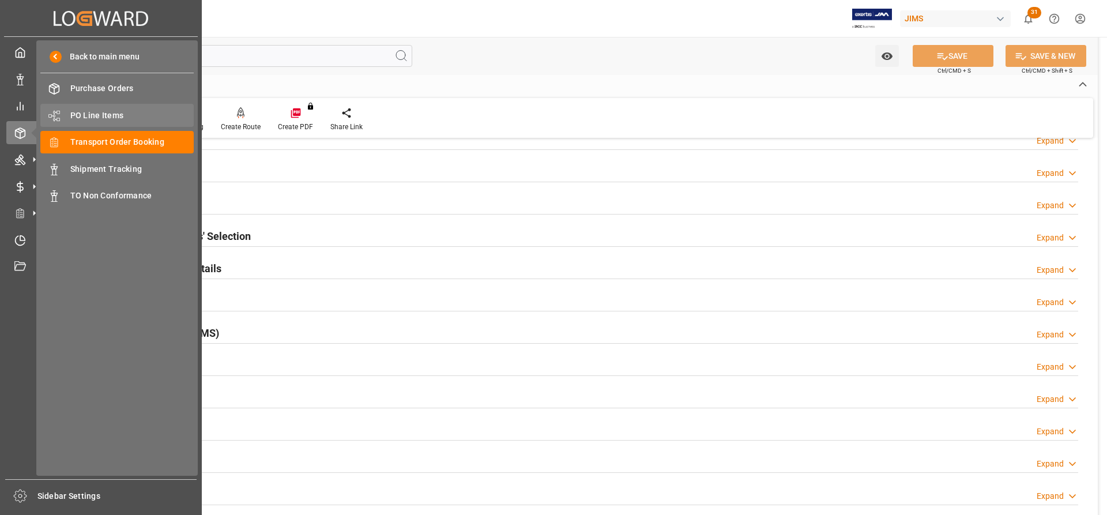
click at [88, 111] on span "PO Line Items" at bounding box center [132, 116] width 124 height 12
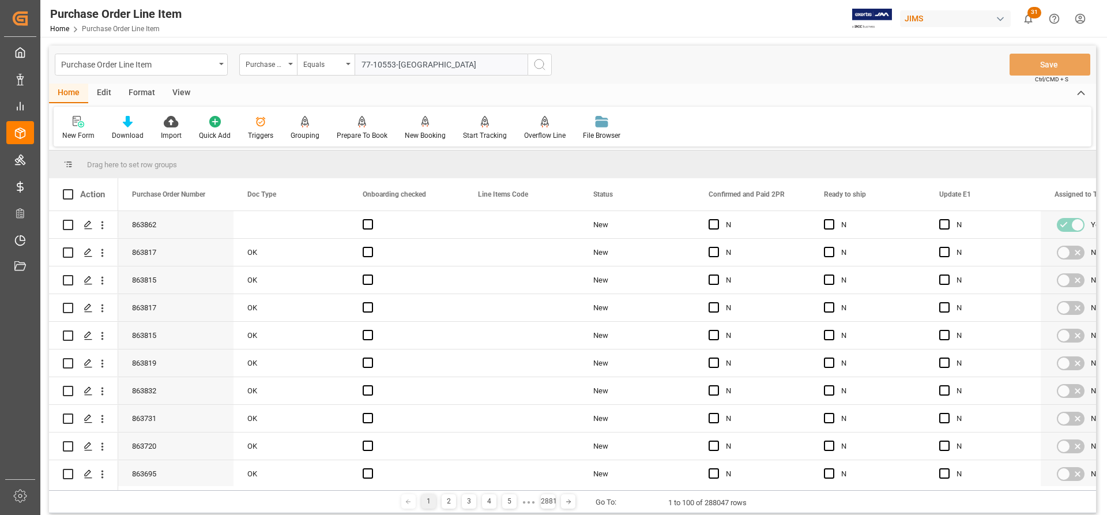
type input "77-10553-[GEOGRAPHIC_DATA]"
click at [543, 68] on line "search button" at bounding box center [543, 68] width 2 height 2
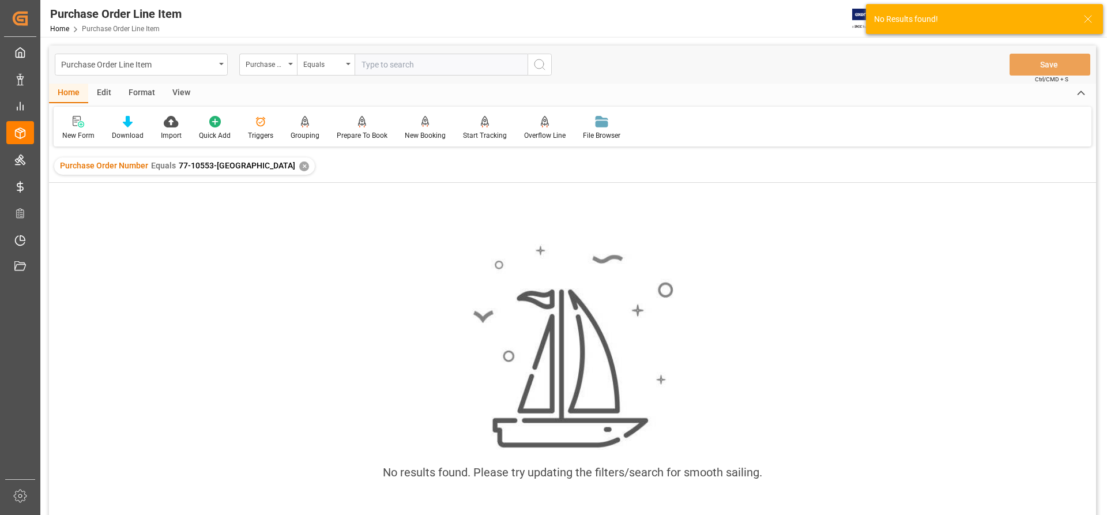
click at [299, 165] on div "✕" at bounding box center [304, 166] width 10 height 10
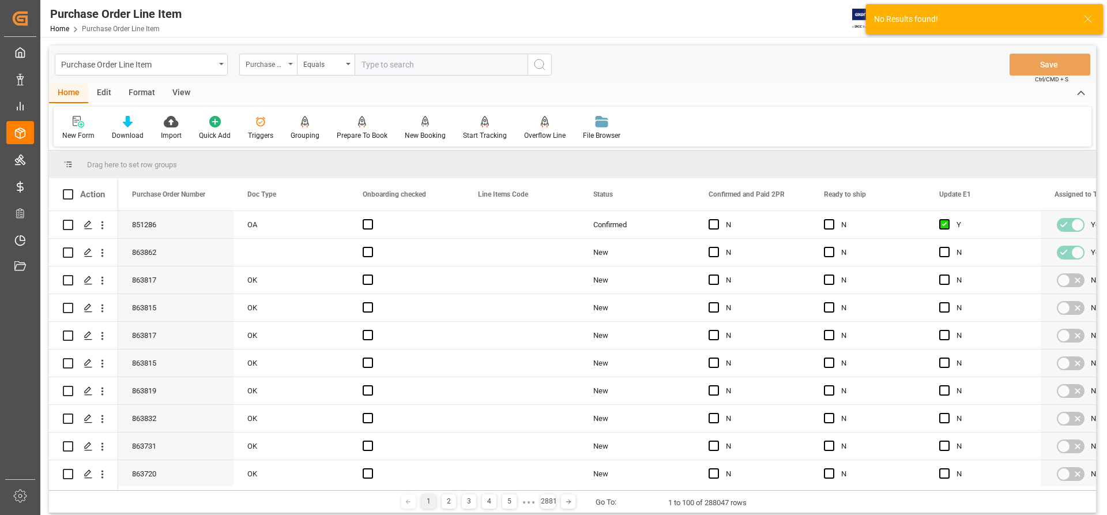
click at [288, 61] on div "Purchase Order Number" at bounding box center [268, 65] width 58 height 22
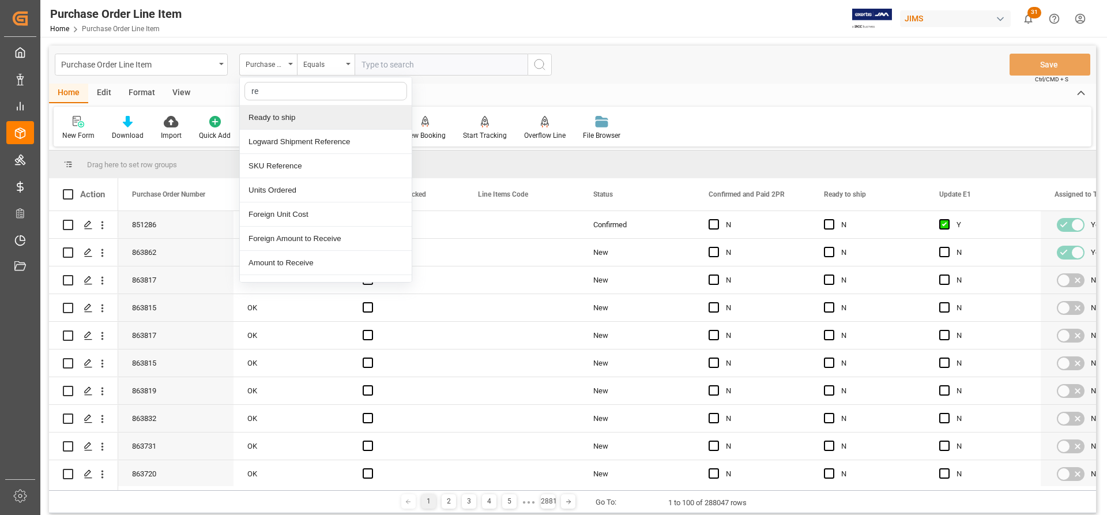
type input "ref"
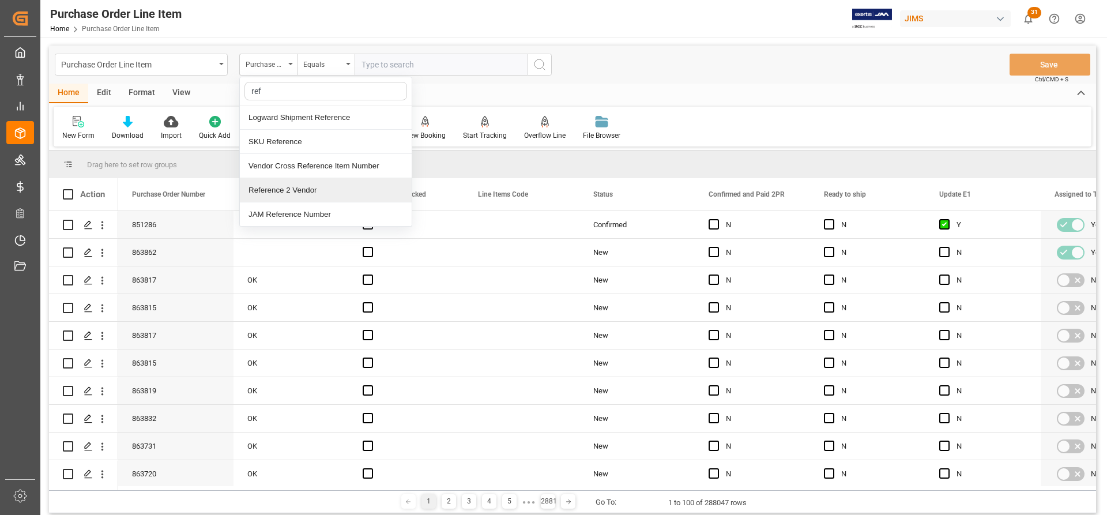
click at [284, 188] on div "Reference 2 Vendor" at bounding box center [326, 190] width 172 height 24
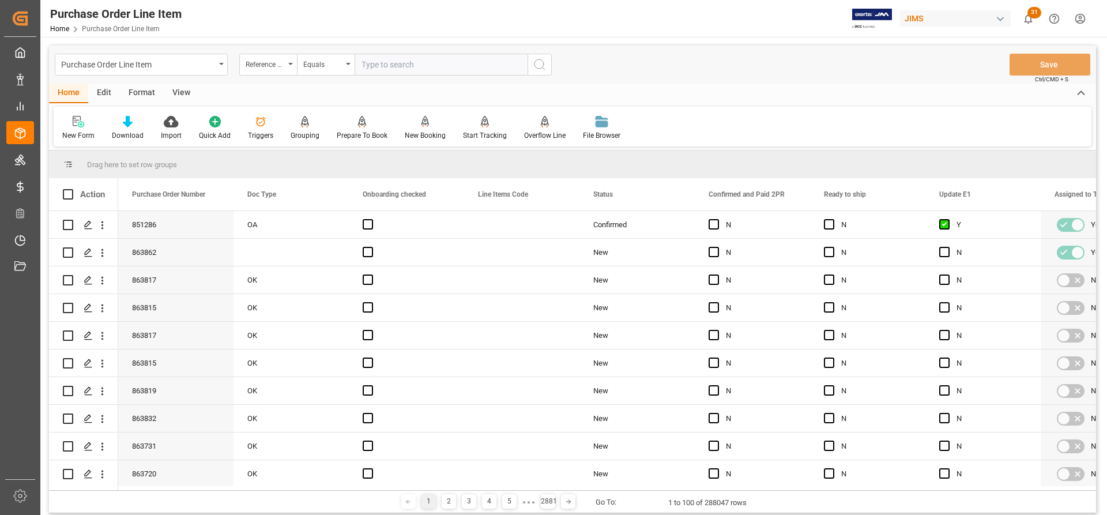
paste input "77-10553-[GEOGRAPHIC_DATA]"
type input "77-10553-[GEOGRAPHIC_DATA]"
click at [545, 65] on icon "search button" at bounding box center [540, 65] width 14 height 14
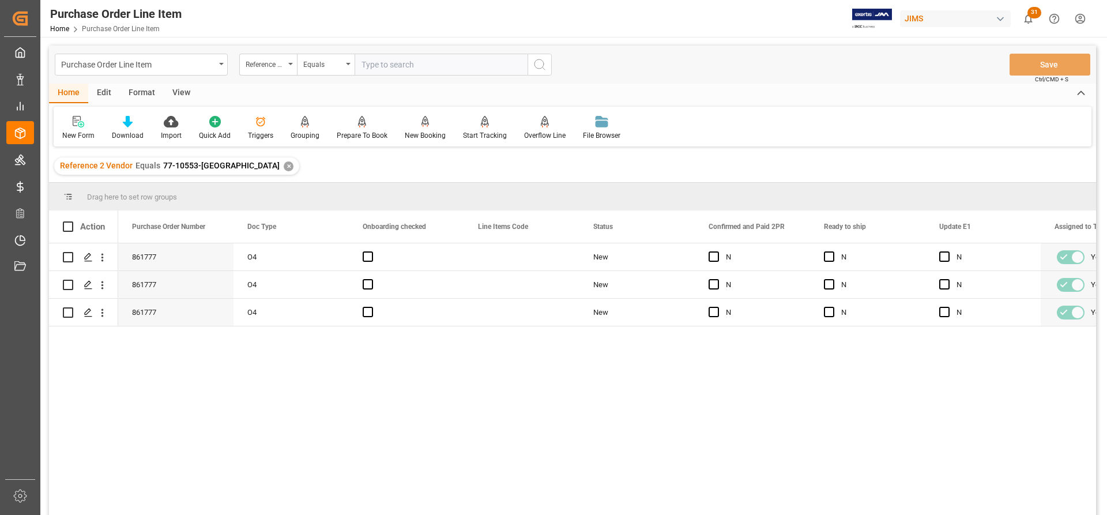
click at [178, 89] on div "View" at bounding box center [181, 94] width 35 height 20
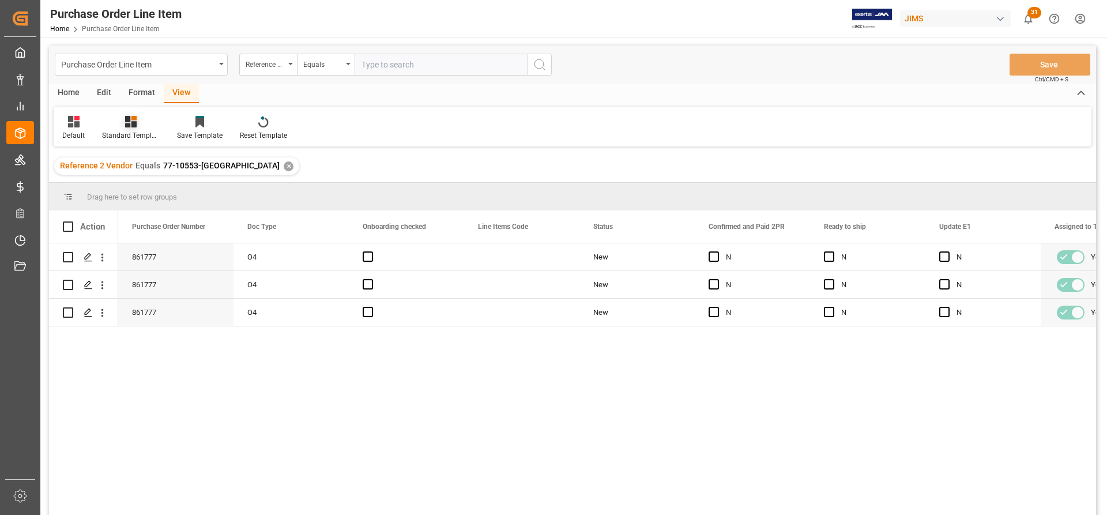
click at [132, 137] on div "Standard Templates" at bounding box center [131, 135] width 58 height 10
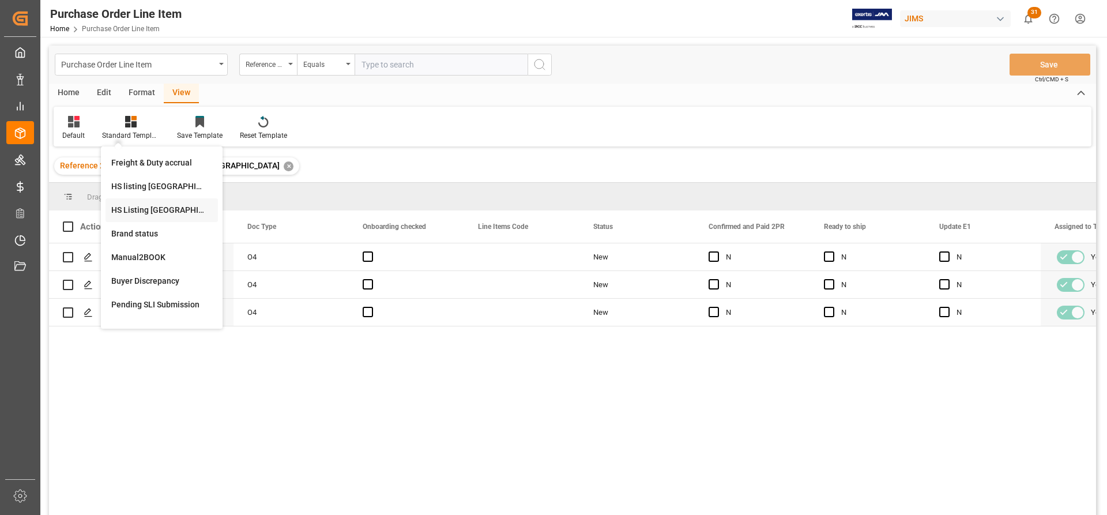
click at [144, 207] on div "HS Listing CANADA" at bounding box center [161, 210] width 101 height 12
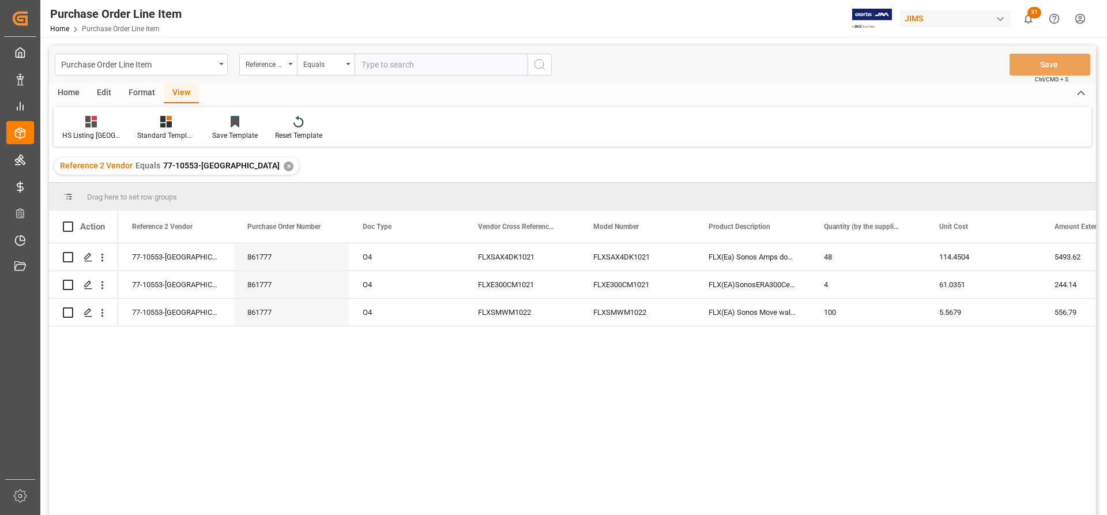
click at [68, 89] on div "Home" at bounding box center [68, 94] width 39 height 20
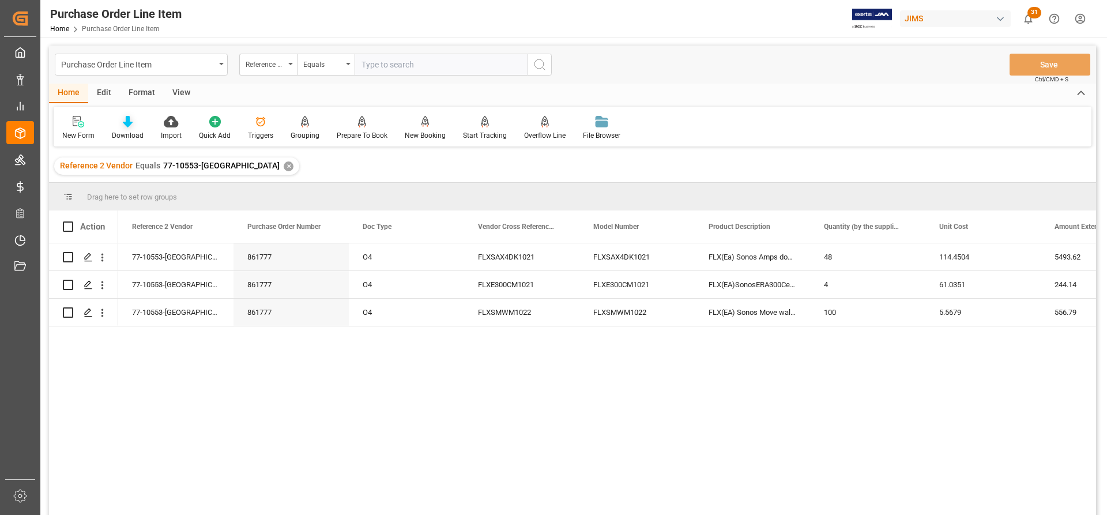
click at [127, 130] on div "Download" at bounding box center [127, 127] width 49 height 25
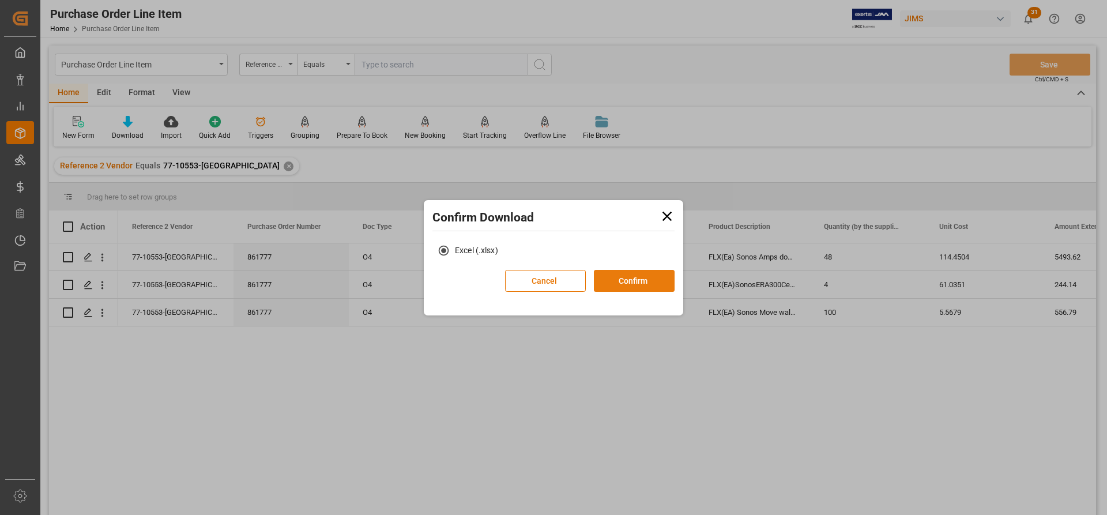
click at [638, 284] on button "Confirm" at bounding box center [634, 281] width 81 height 22
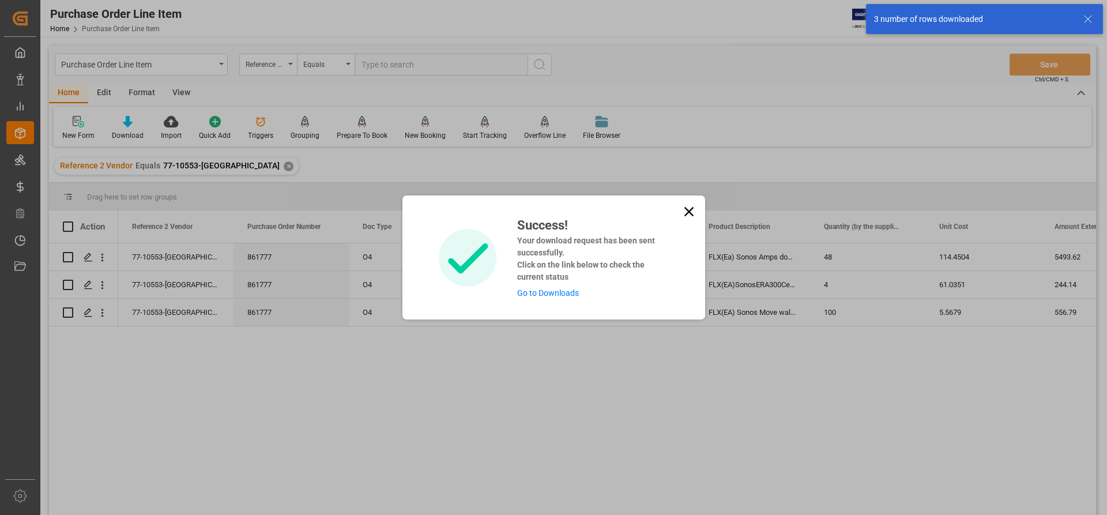
click at [542, 295] on link "Go to Downloads" at bounding box center [548, 292] width 62 height 9
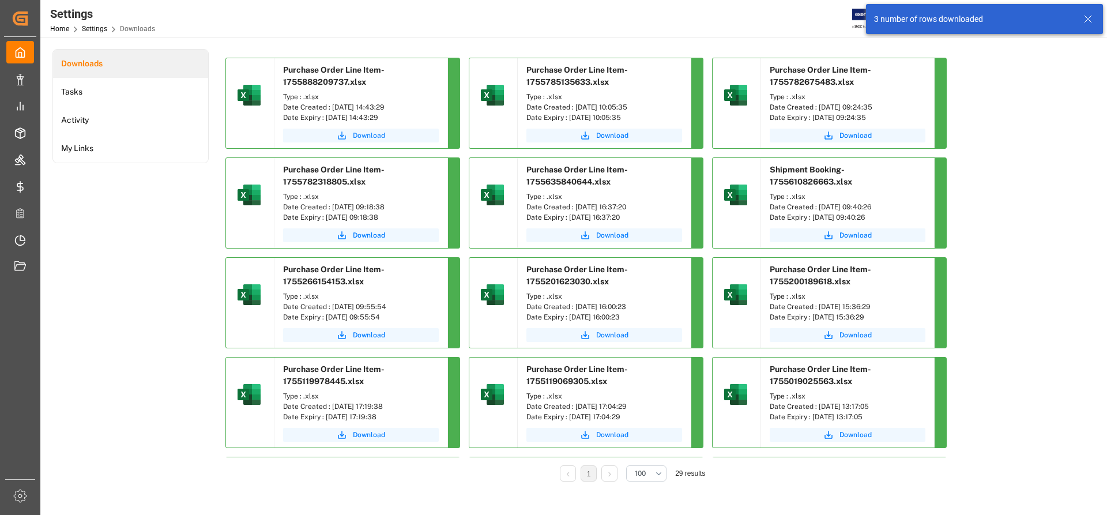
click at [383, 134] on span "Download" at bounding box center [369, 135] width 32 height 10
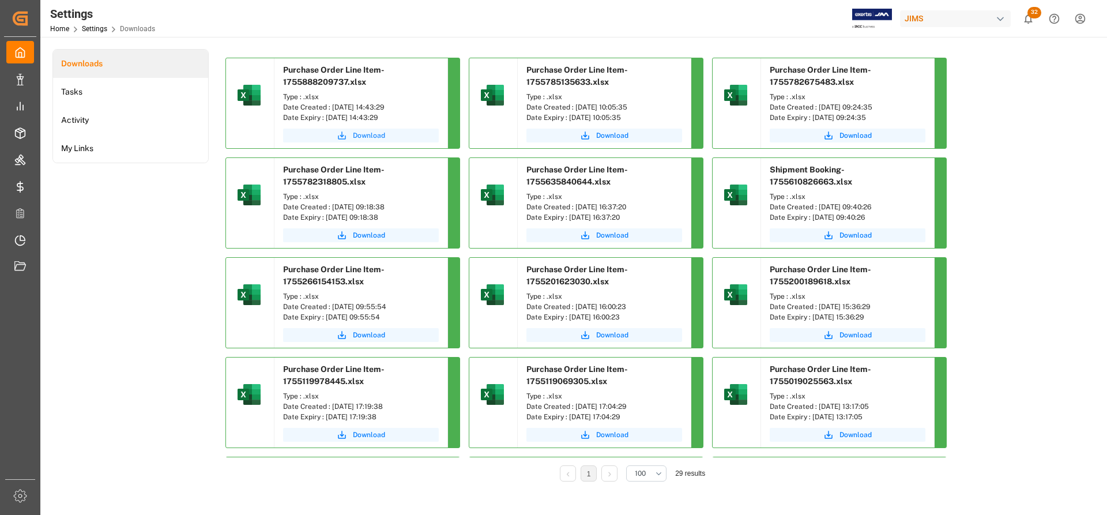
click at [339, 130] on icon "submit" at bounding box center [342, 135] width 10 height 10
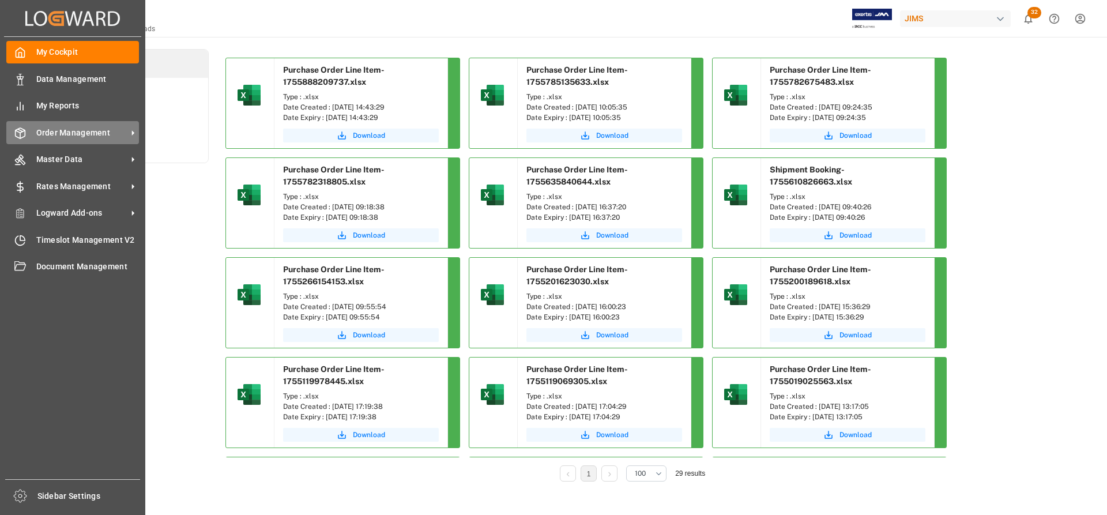
click at [72, 133] on span "Order Management" at bounding box center [81, 133] width 91 height 12
click at [107, 134] on span "Order Management" at bounding box center [81, 133] width 91 height 12
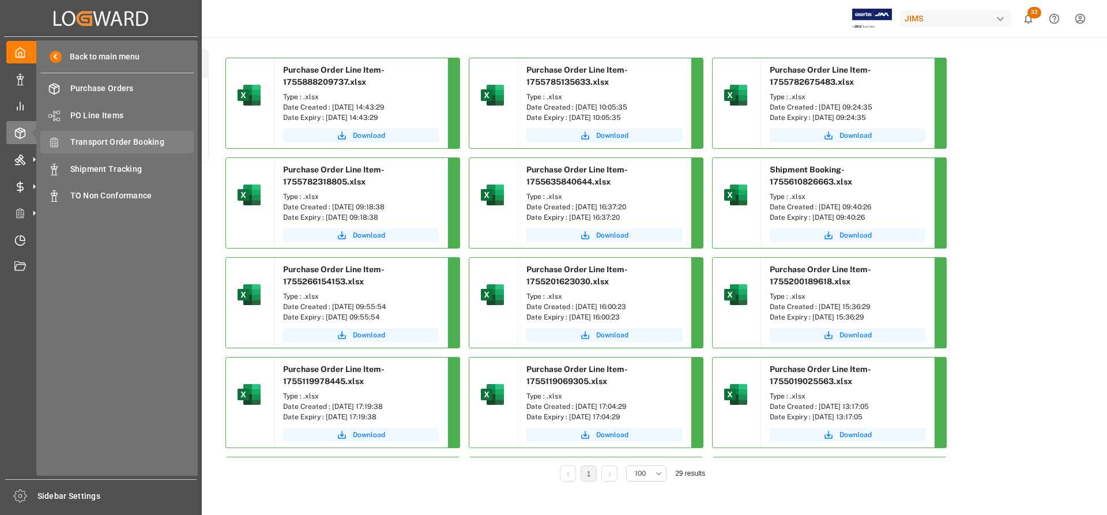
click at [138, 141] on span "Transport Order Booking" at bounding box center [132, 142] width 124 height 12
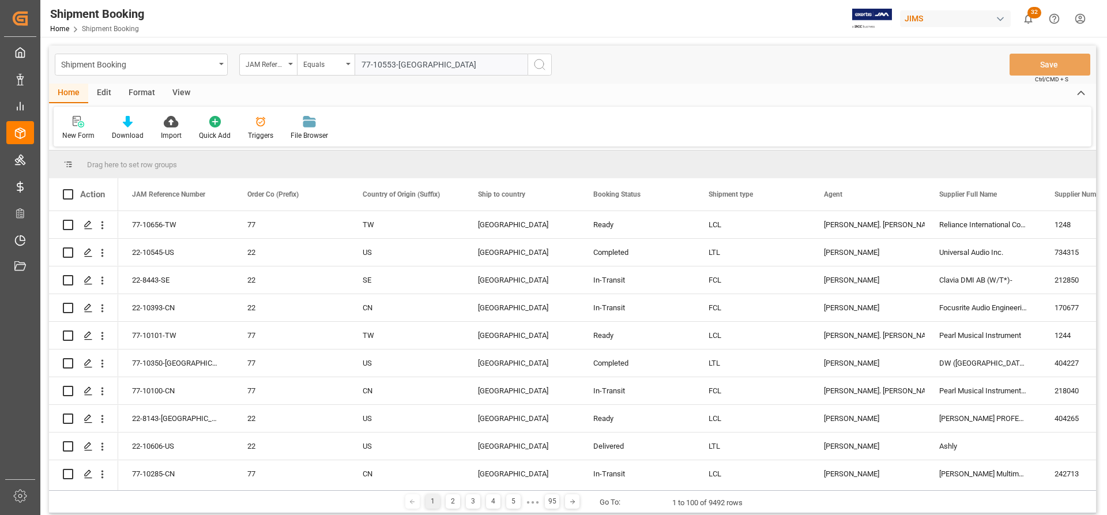
type input "77-10553-[GEOGRAPHIC_DATA]"
click at [538, 66] on icon "search button" at bounding box center [540, 65] width 14 height 14
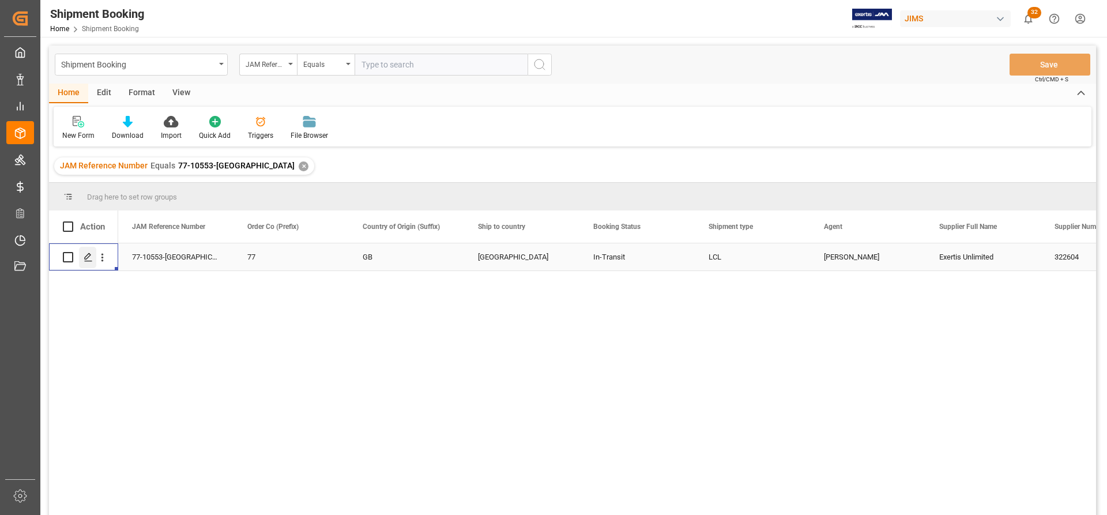
click at [84, 257] on icon "Press SPACE to select this row." at bounding box center [88, 256] width 9 height 9
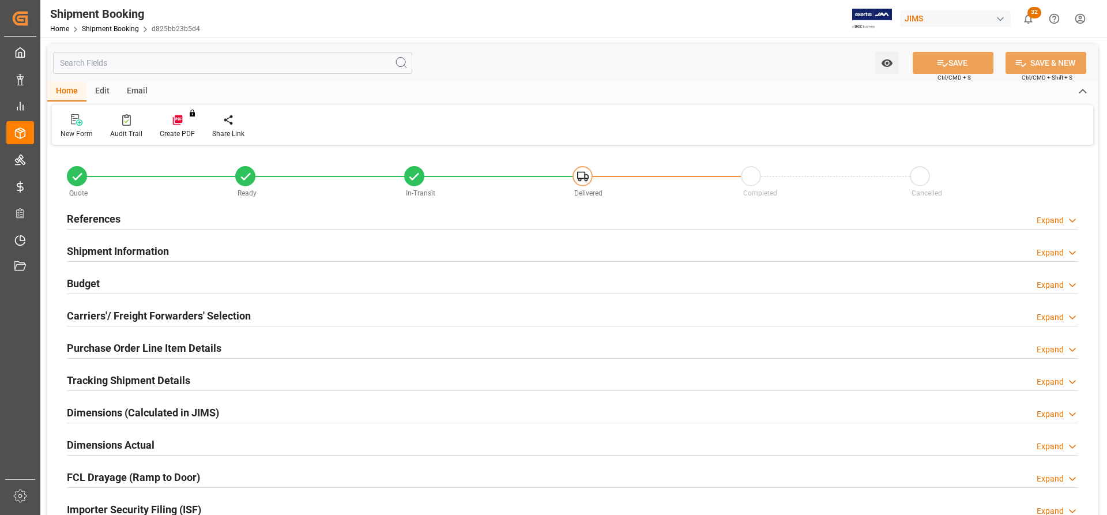
type input "0"
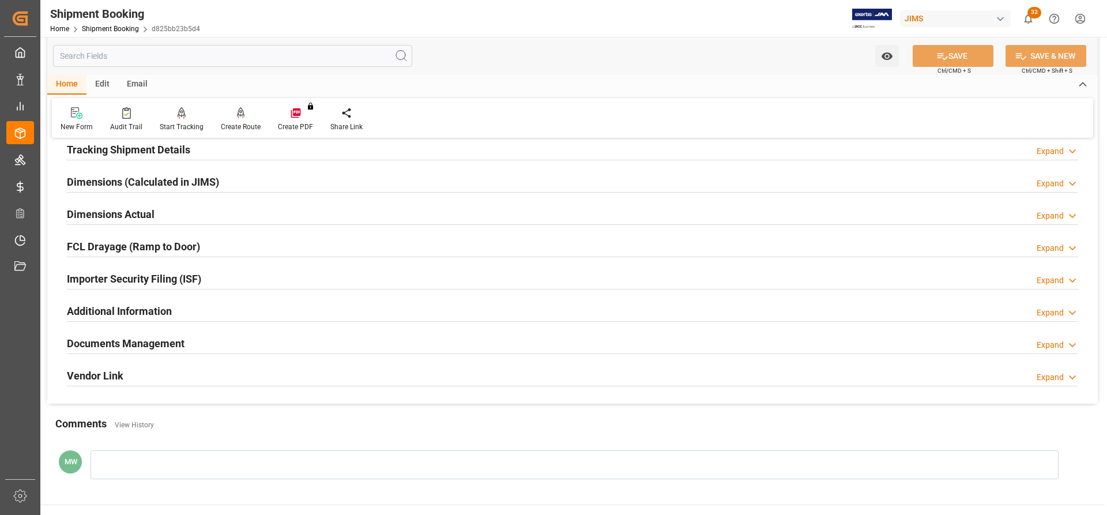
click at [138, 338] on h2 "Documents Management" at bounding box center [126, 343] width 118 height 16
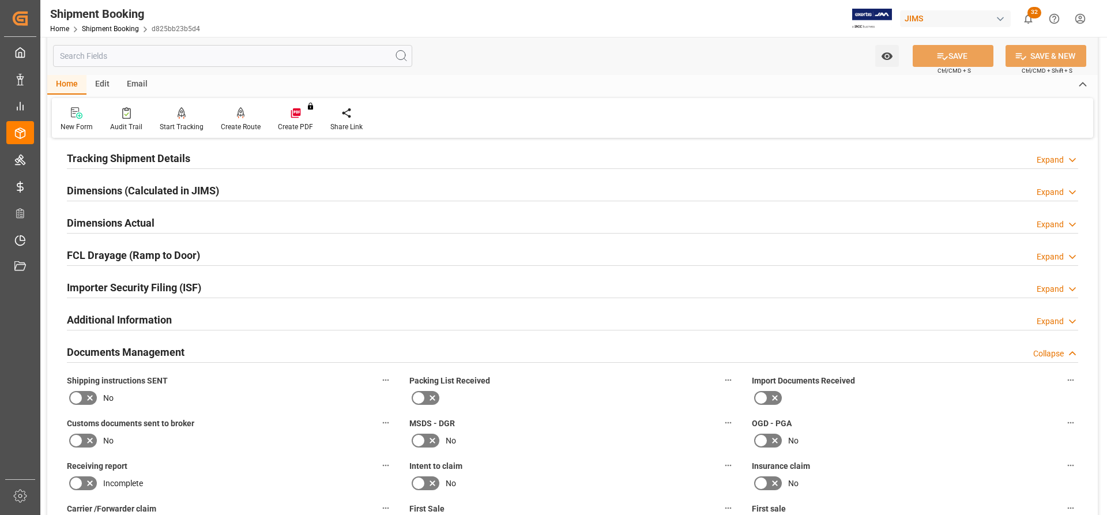
scroll to position [173, 0]
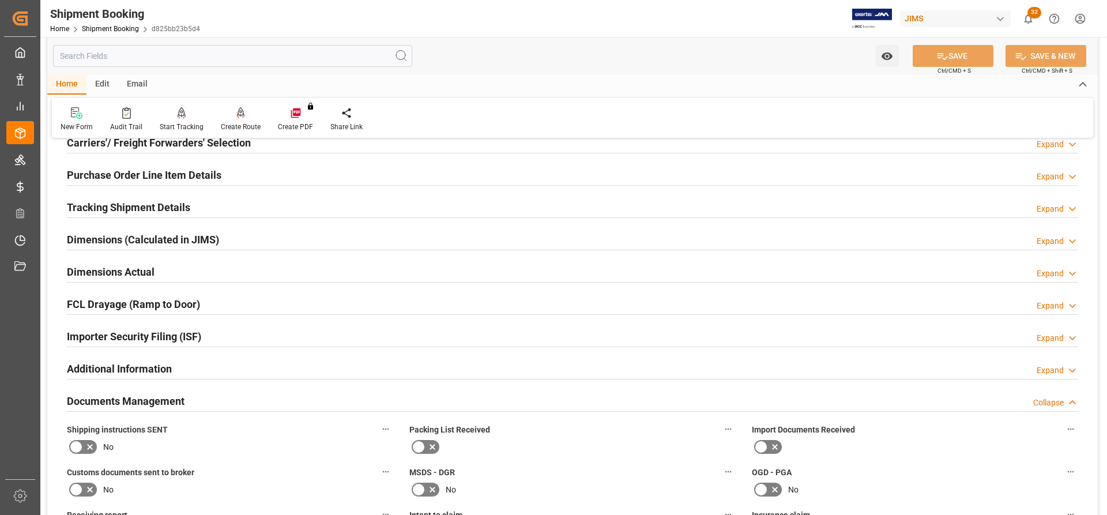
click at [93, 275] on h2 "Dimensions Actual" at bounding box center [111, 272] width 88 height 16
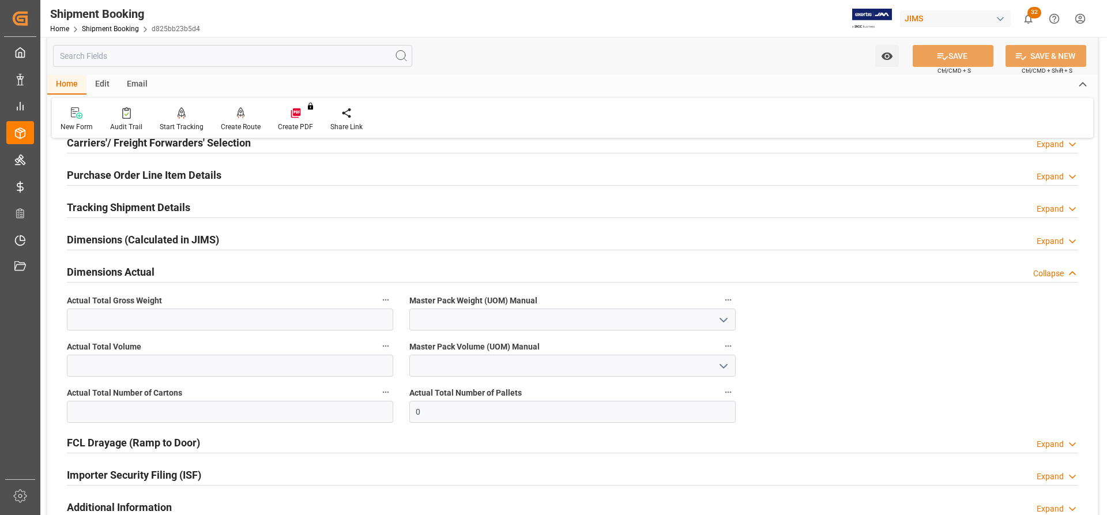
click at [119, 201] on h2 "Tracking Shipment Details" at bounding box center [128, 207] width 123 height 16
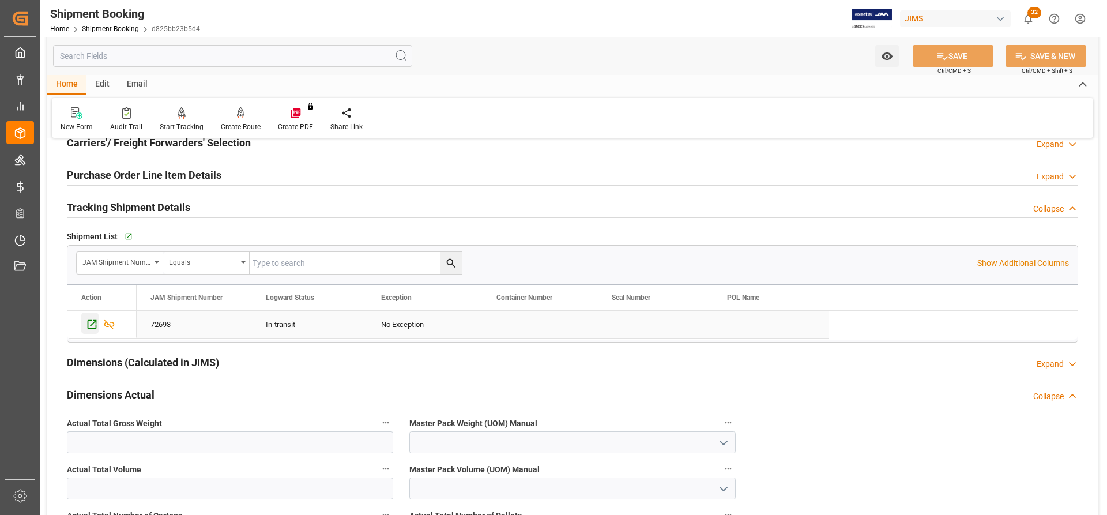
click at [89, 322] on icon "Press SPACE to select this row." at bounding box center [92, 324] width 12 height 12
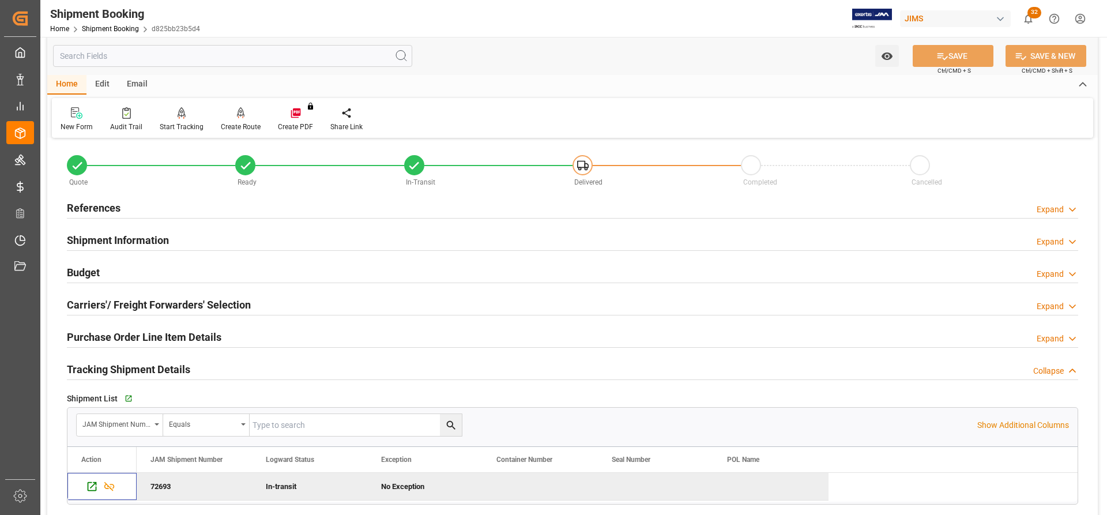
scroll to position [0, 0]
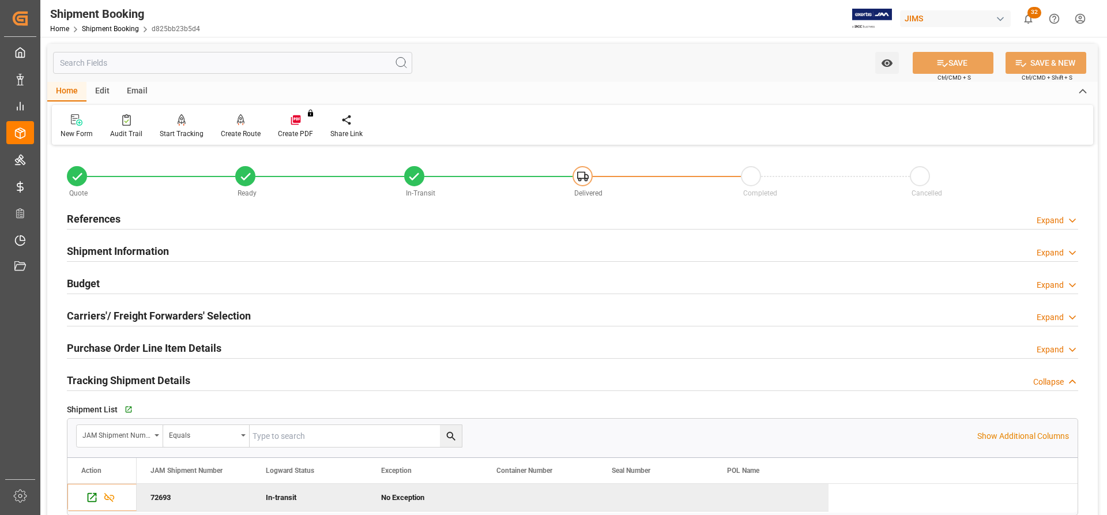
click at [169, 312] on h2 "Carriers'/ Freight Forwarders' Selection" at bounding box center [159, 316] width 184 height 16
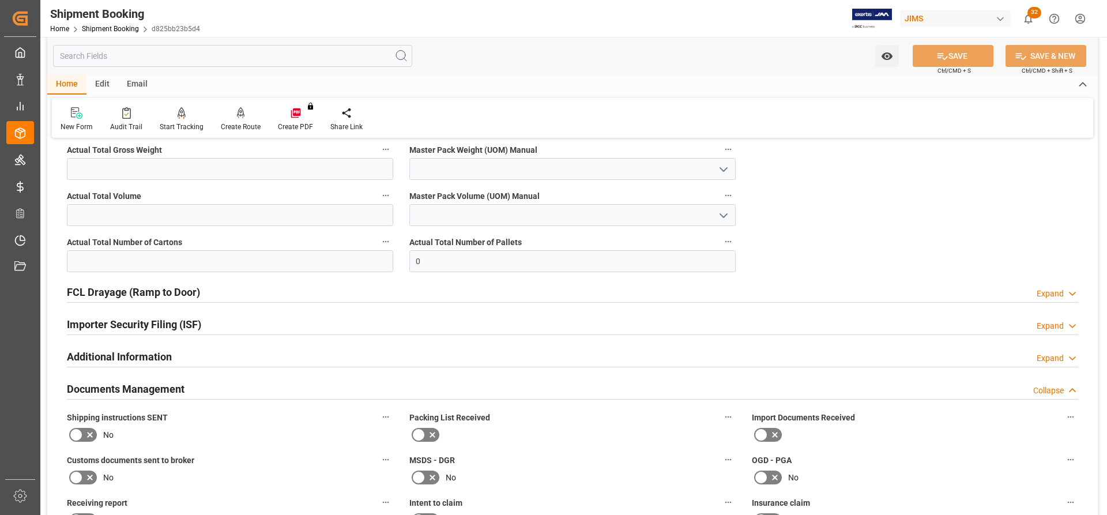
scroll to position [749, 0]
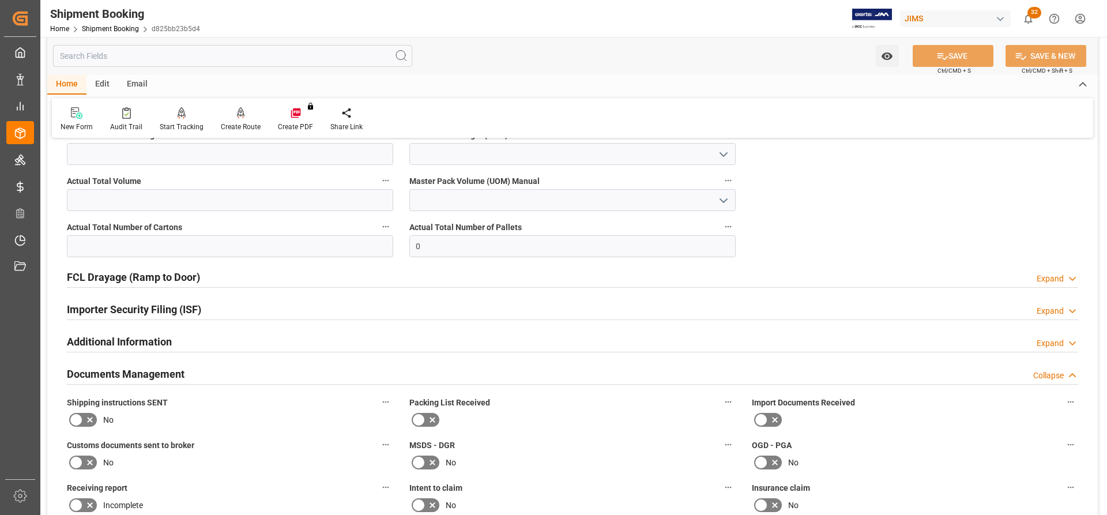
click at [1077, 310] on icon at bounding box center [1072, 311] width 12 height 12
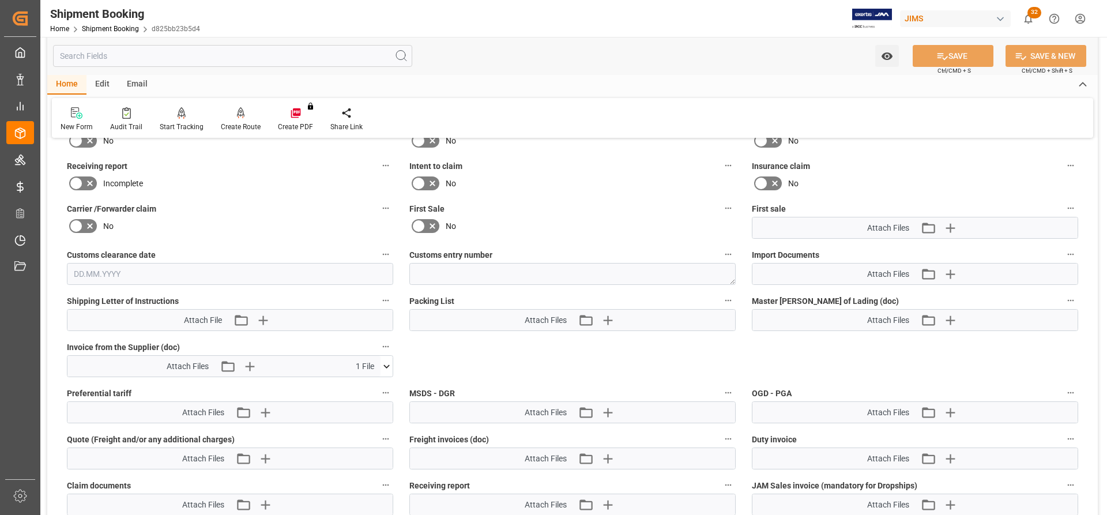
scroll to position [1210, 0]
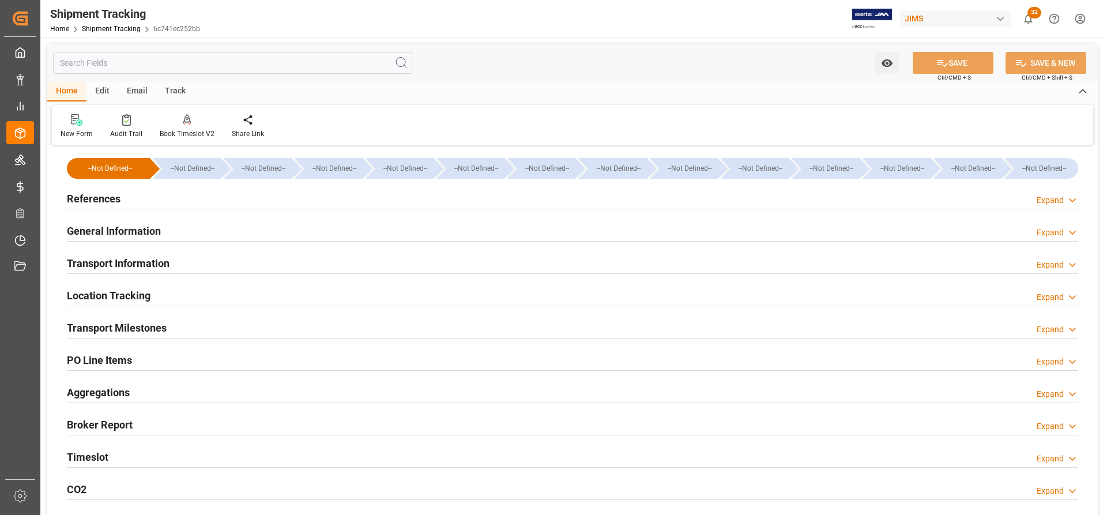
type input "[DATE] 00:00"
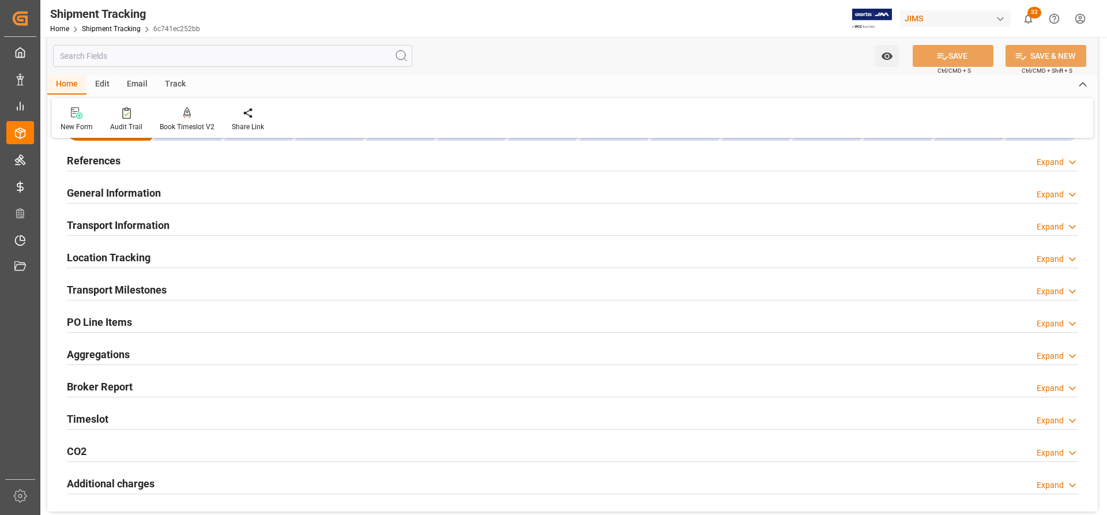
scroll to position [58, 0]
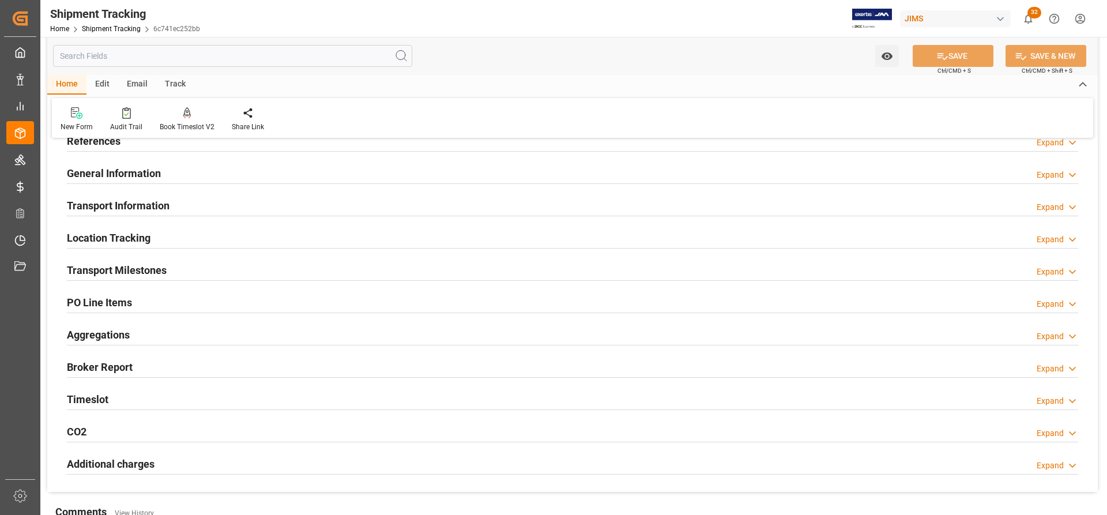
click at [111, 273] on h2 "Transport Milestones" at bounding box center [117, 270] width 100 height 16
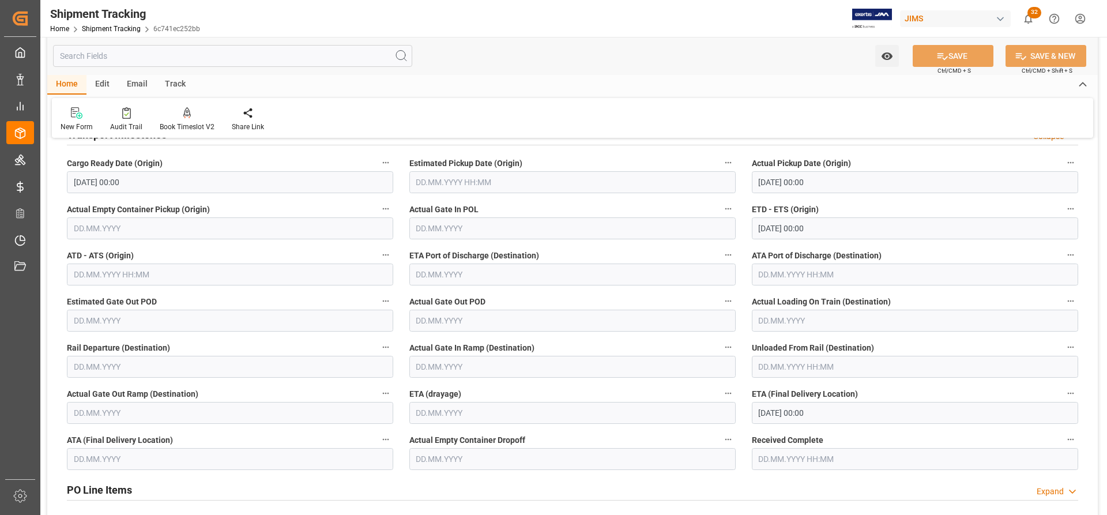
scroll to position [173, 0]
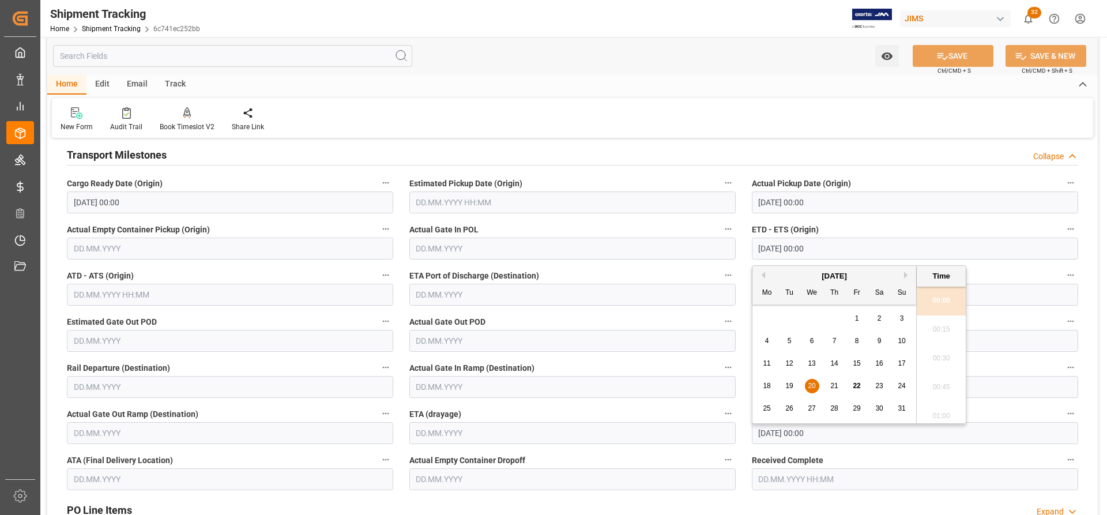
click at [783, 250] on input "[DATE] 00:00" at bounding box center [915, 248] width 326 height 22
drag, startPoint x: 836, startPoint y: 251, endPoint x: 733, endPoint y: 251, distance: 103.2
click at [733, 251] on div "--Not Defined-- --Not Defined-- --Not Defined-- --Not Defined-- --Not Defined--…" at bounding box center [572, 337] width 1050 height 724
click at [817, 406] on div "27" at bounding box center [812, 409] width 14 height 14
type input "[DATE] 00:00"
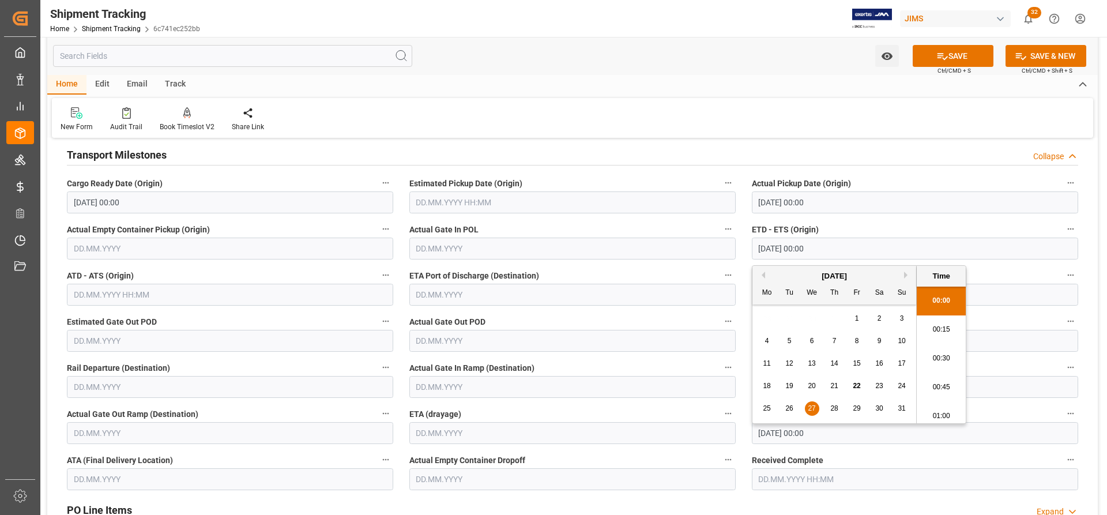
click at [785, 122] on div "New Form Audit Trail Book Timeslot V2 Book a Timeslot for the shipment Share Li…" at bounding box center [572, 118] width 1041 height 40
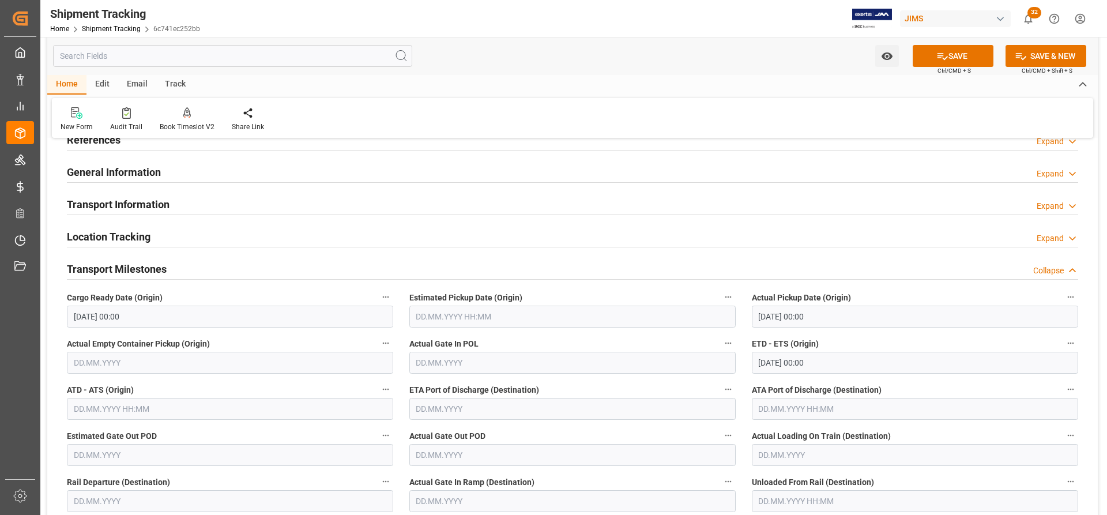
scroll to position [58, 0]
click at [959, 54] on button "SAVE" at bounding box center [952, 56] width 81 height 22
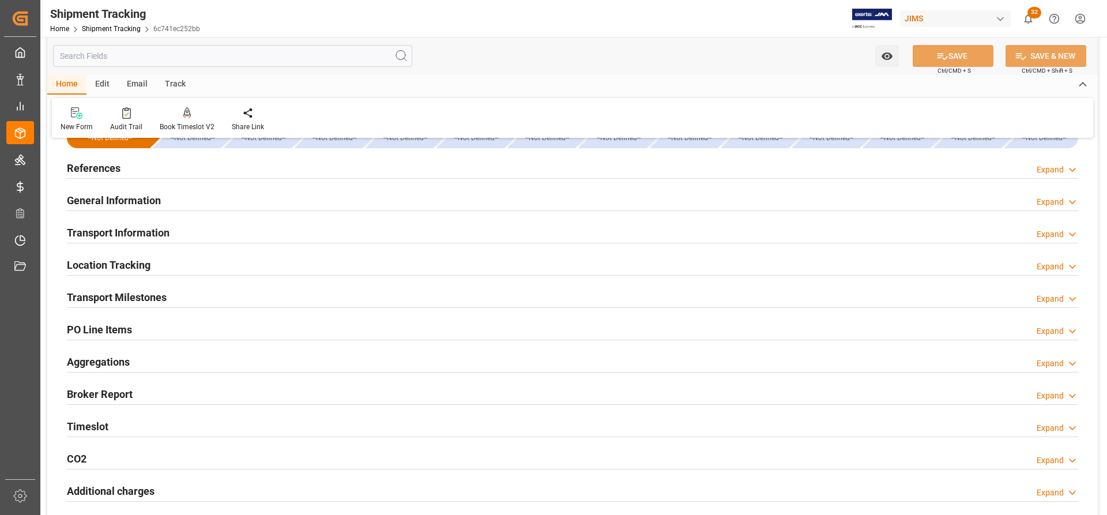
scroll to position [0, 0]
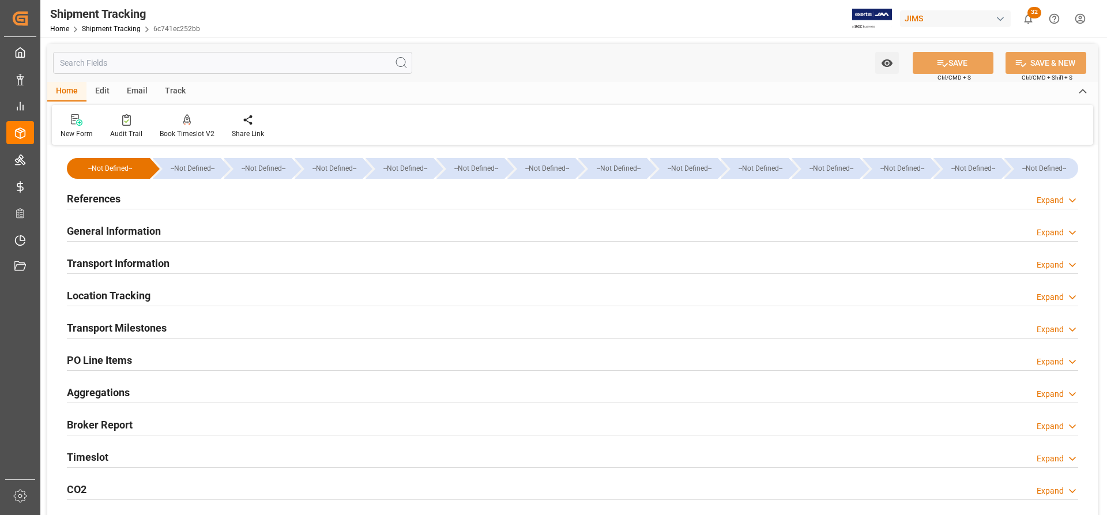
click at [119, 335] on h2 "Transport Milestones" at bounding box center [117, 328] width 100 height 16
